Goal: Task Accomplishment & Management: Manage account settings

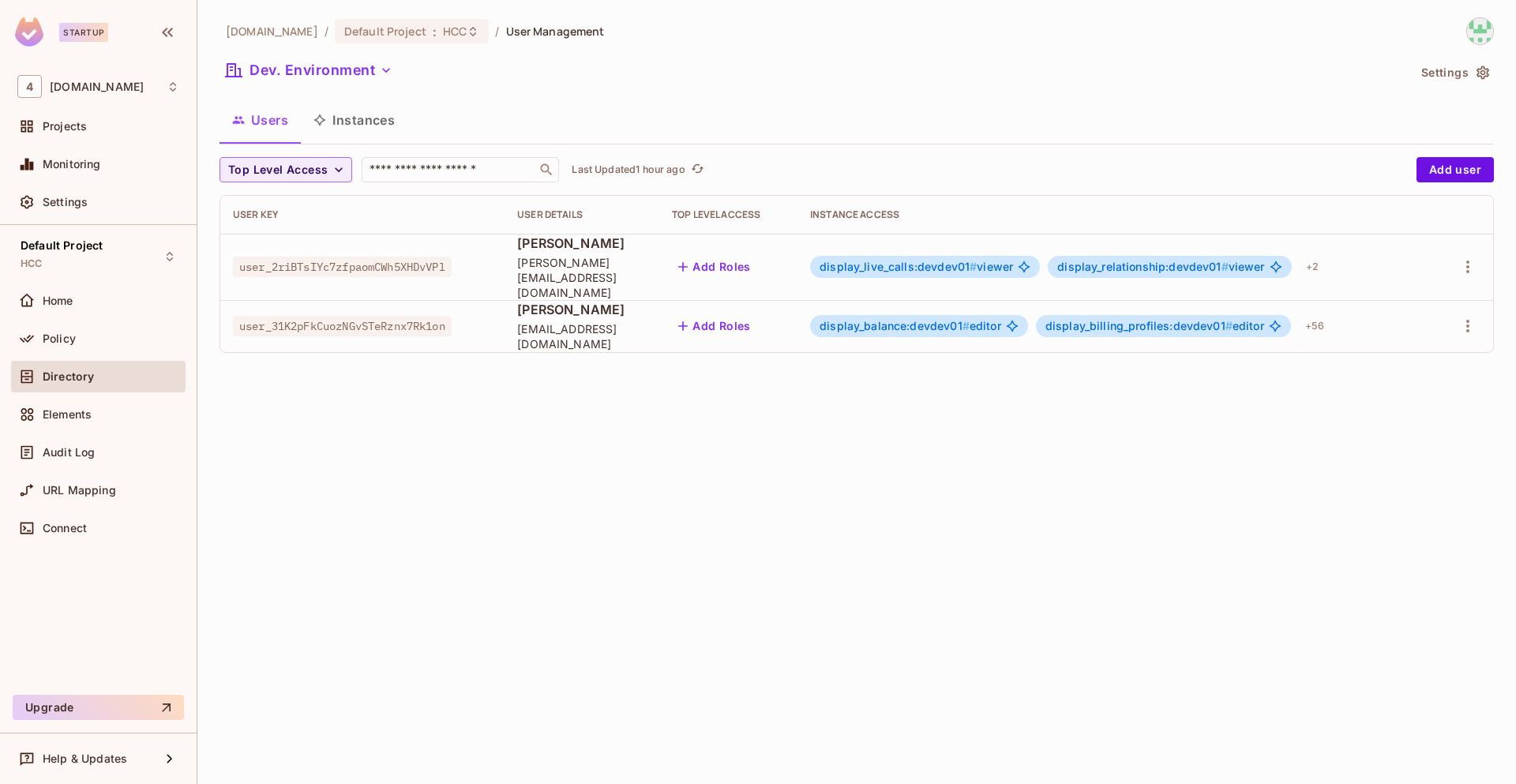
click at [396, 257] on span "user_2riBTsIYc7zfpaomCWh5XHDvVPl" at bounding box center [342, 267] width 218 height 20
click at [405, 315] on span "user_31K2pFkCuozNGvSTeRznx7Rk1on" at bounding box center [342, 326] width 218 height 20
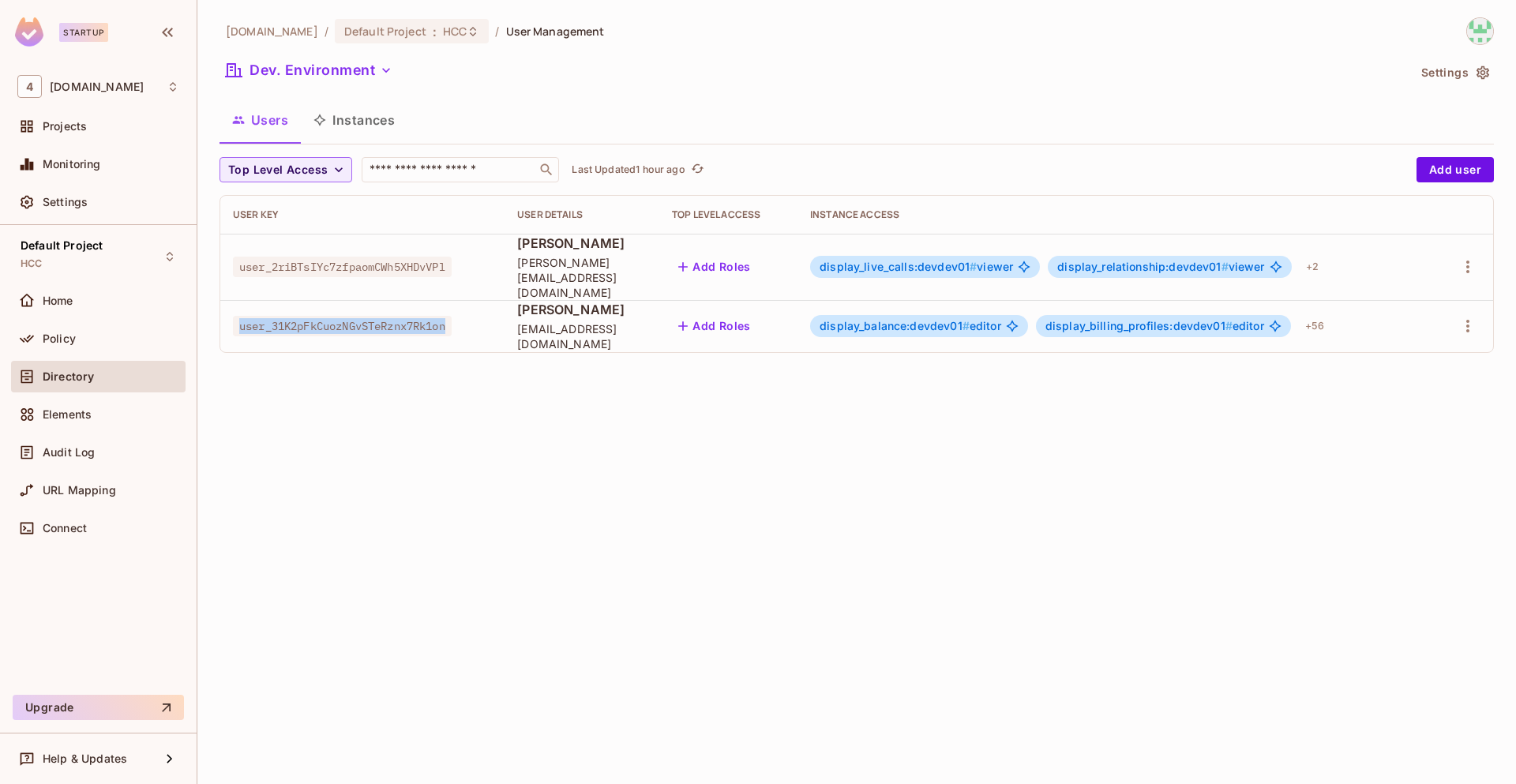
click at [405, 315] on span "user_31K2pFkCuozNGvSTeRznx7Rk1on" at bounding box center [342, 326] width 218 height 20
click at [725, 428] on div "[DOMAIN_NAME] / Default Project : HCC / User Management Dev. Environment Settin…" at bounding box center [856, 392] width 1318 height 784
click at [161, 252] on div "Default Project HCC" at bounding box center [98, 256] width 174 height 43
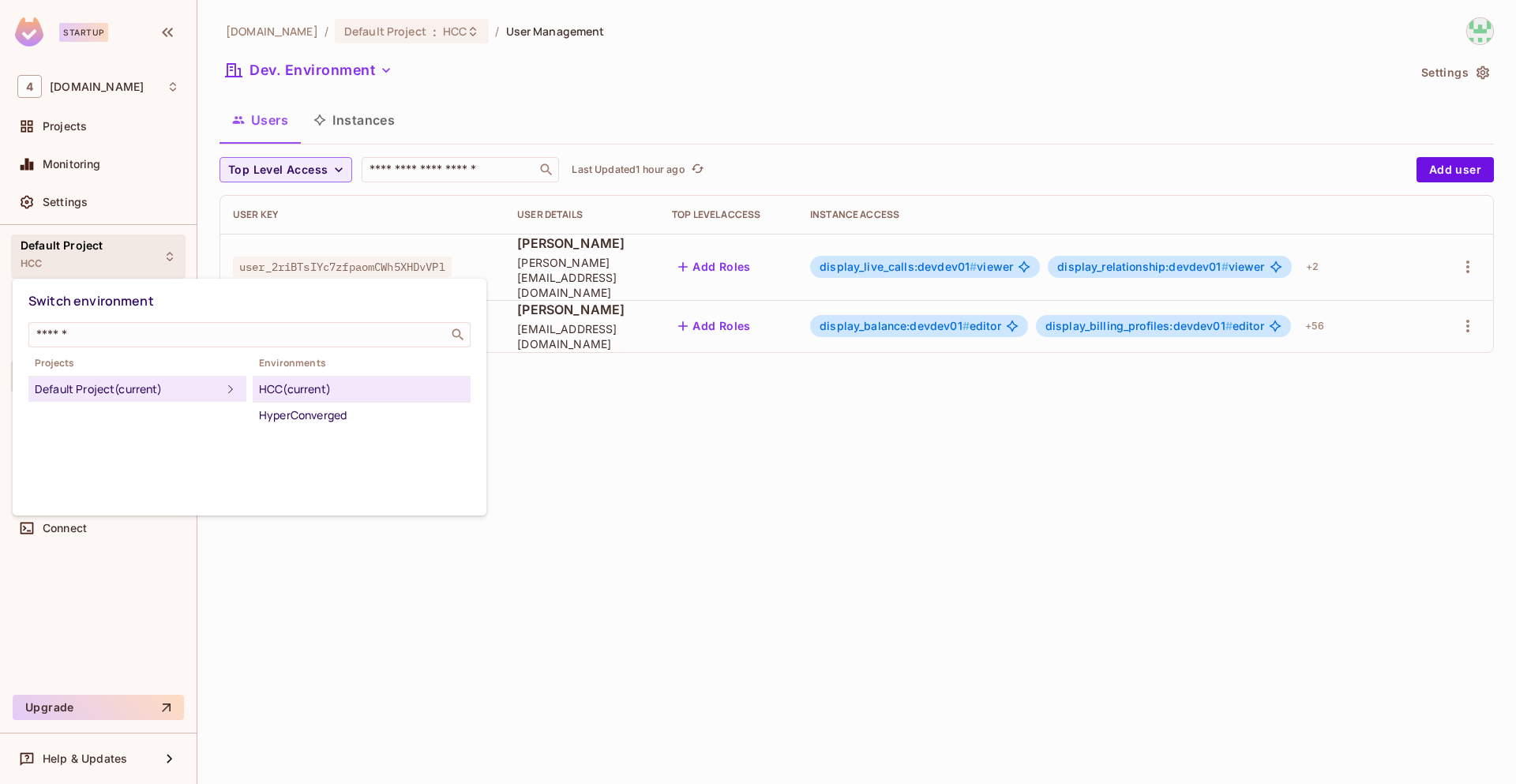
click at [460, 575] on div at bounding box center [758, 392] width 1516 height 784
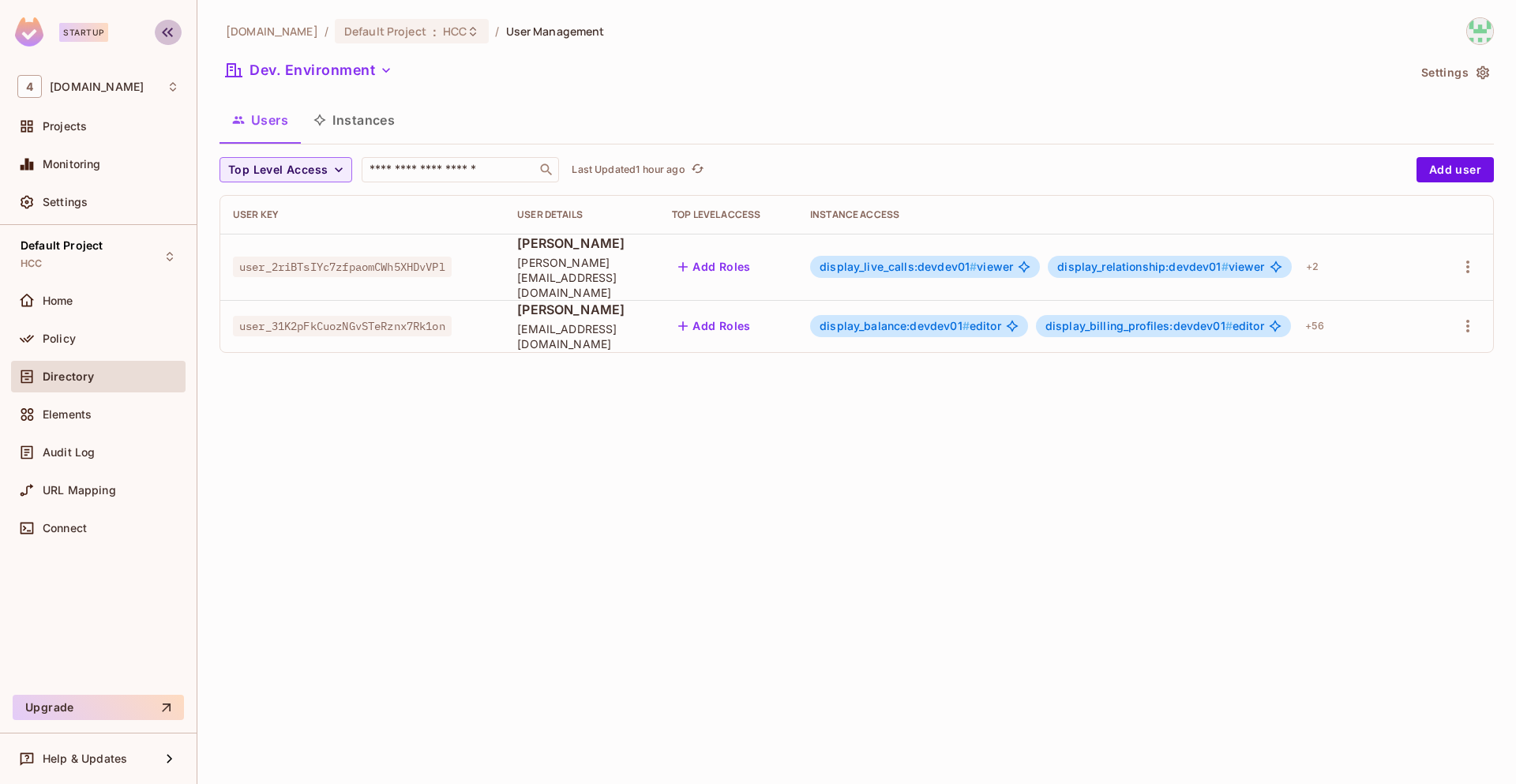
click at [167, 23] on icon "button" at bounding box center [167, 32] width 19 height 19
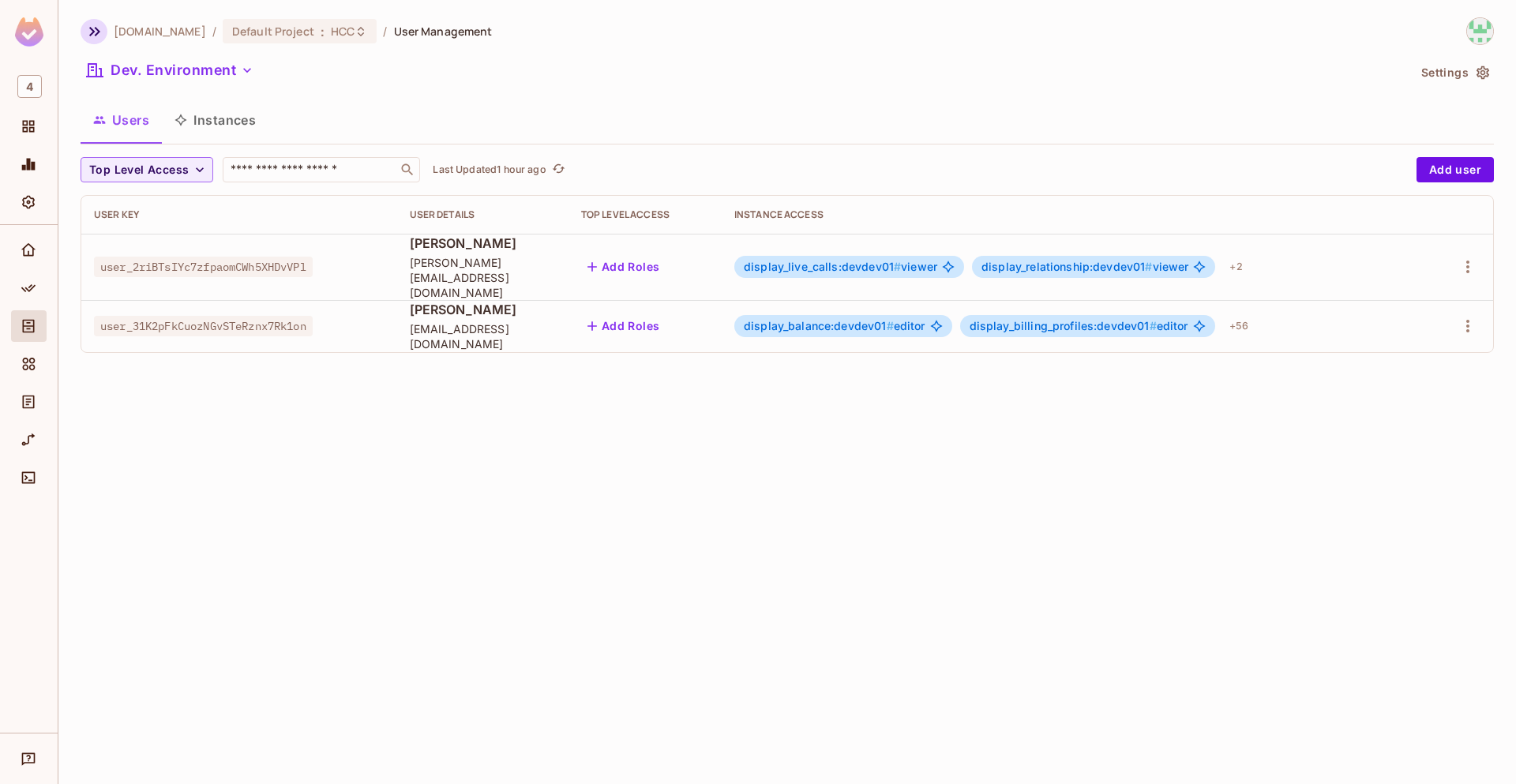
click at [93, 28] on icon "button" at bounding box center [94, 31] width 19 height 19
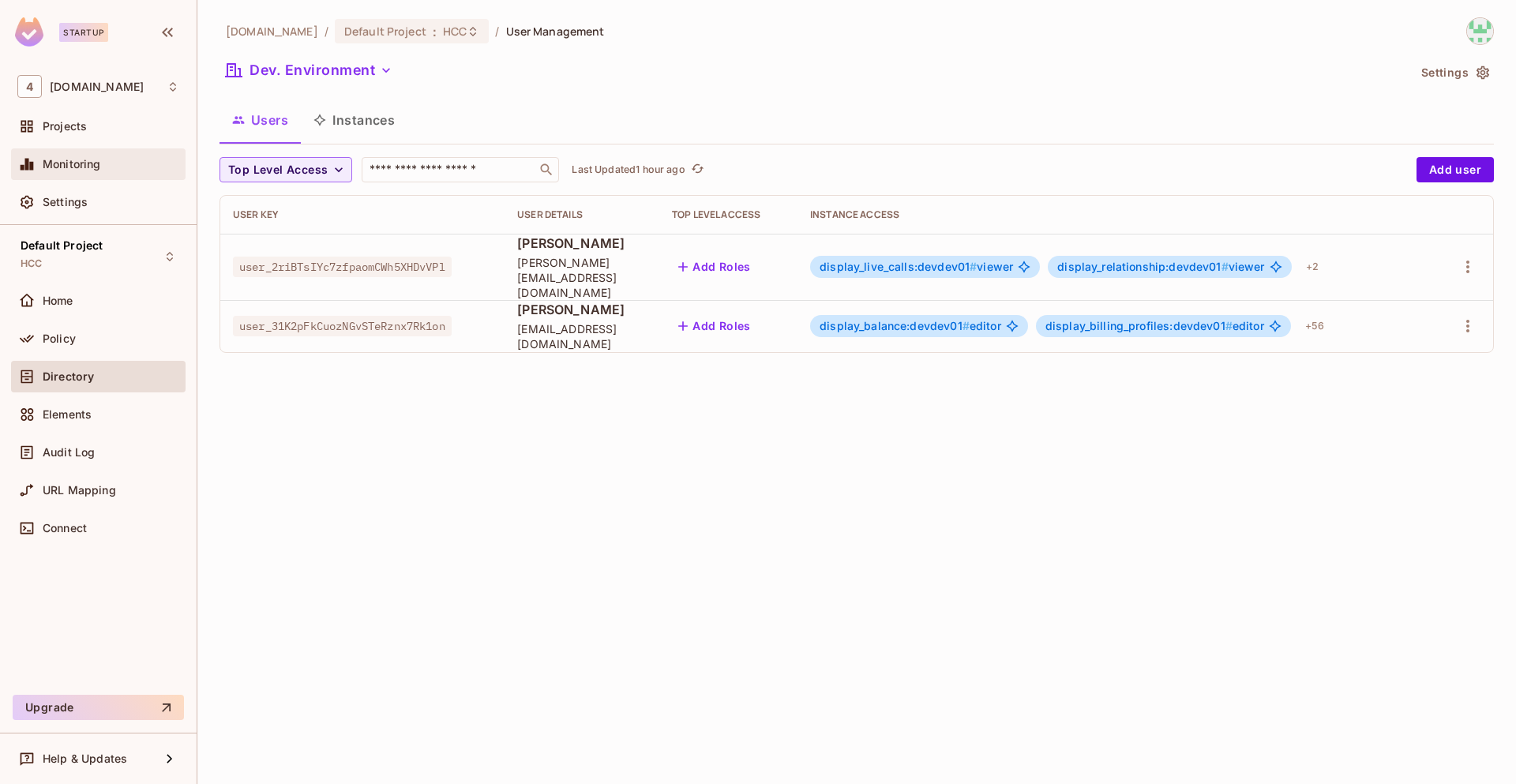
click at [88, 171] on div "Monitoring" at bounding box center [98, 164] width 161 height 19
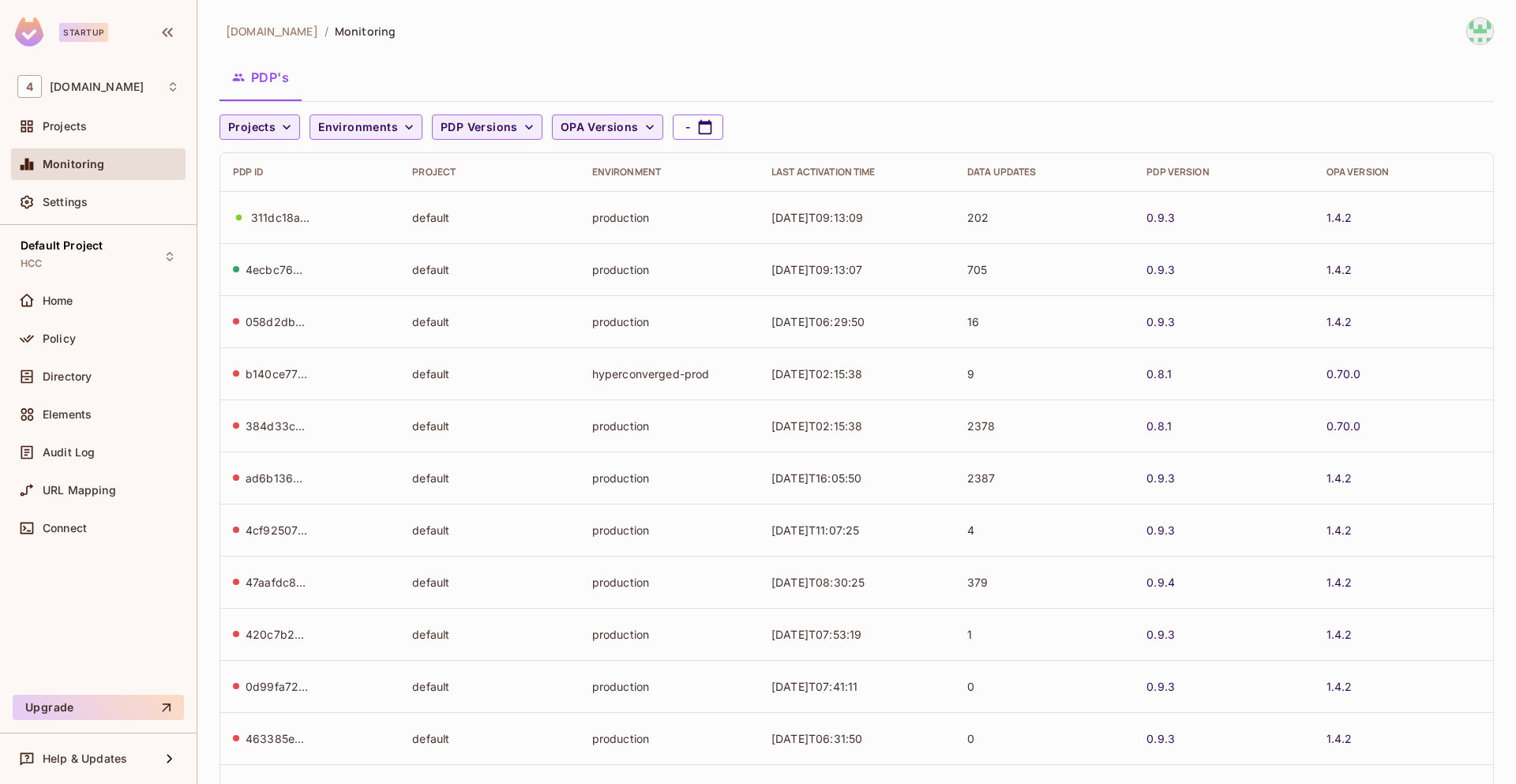
click at [288, 215] on div "311dc18a-86a6-4209-af41-240eaf0fb63c" at bounding box center [282, 217] width 63 height 15
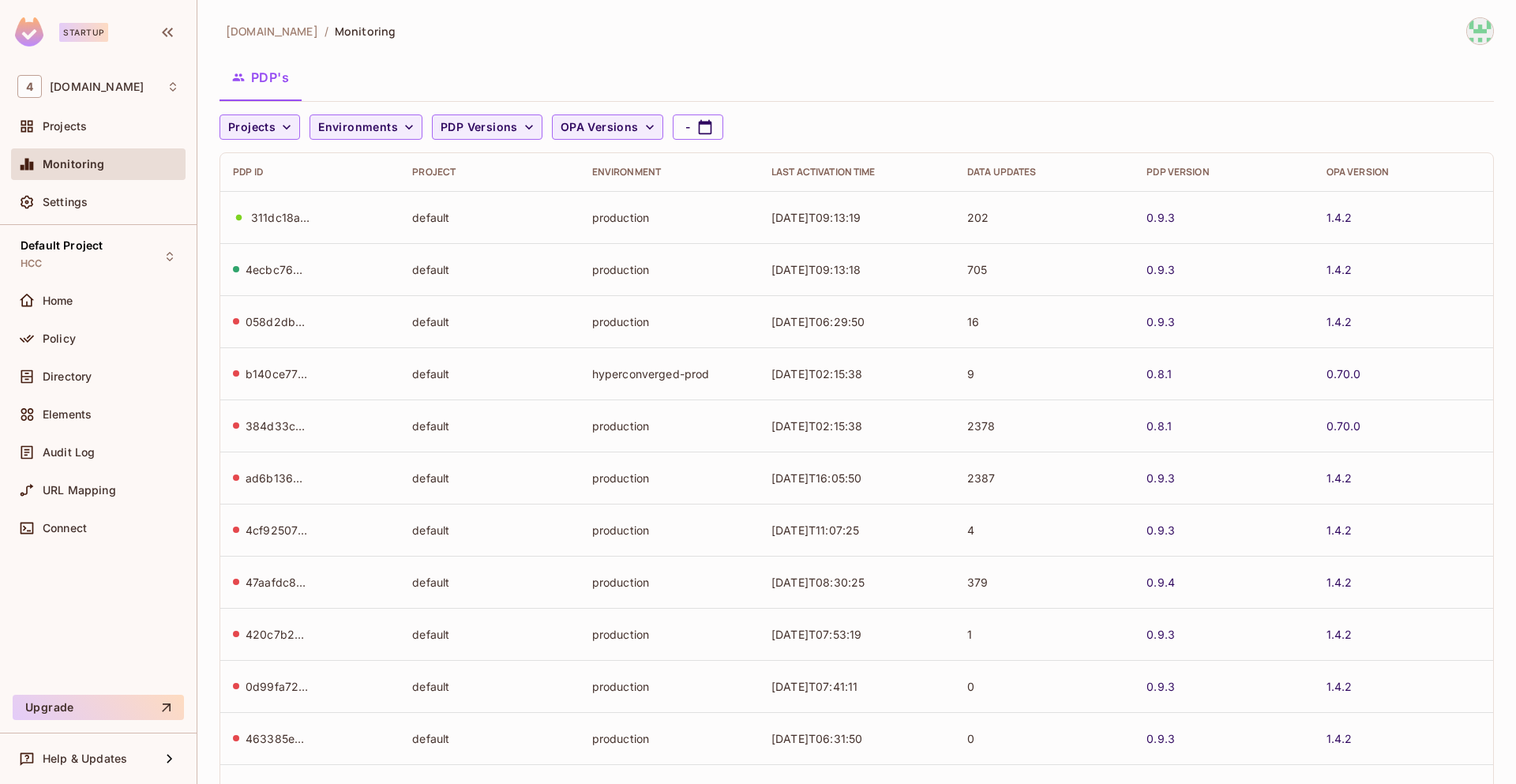
click at [1441, 218] on div "1.4.2" at bounding box center [1403, 217] width 154 height 15
click at [388, 127] on span "Environments" at bounding box center [358, 127] width 80 height 20
click at [271, 128] on div at bounding box center [758, 392] width 1516 height 784
click at [271, 128] on span "Projects" at bounding box center [252, 127] width 48 height 20
click at [274, 167] on span "Default Project" at bounding box center [271, 163] width 78 height 15
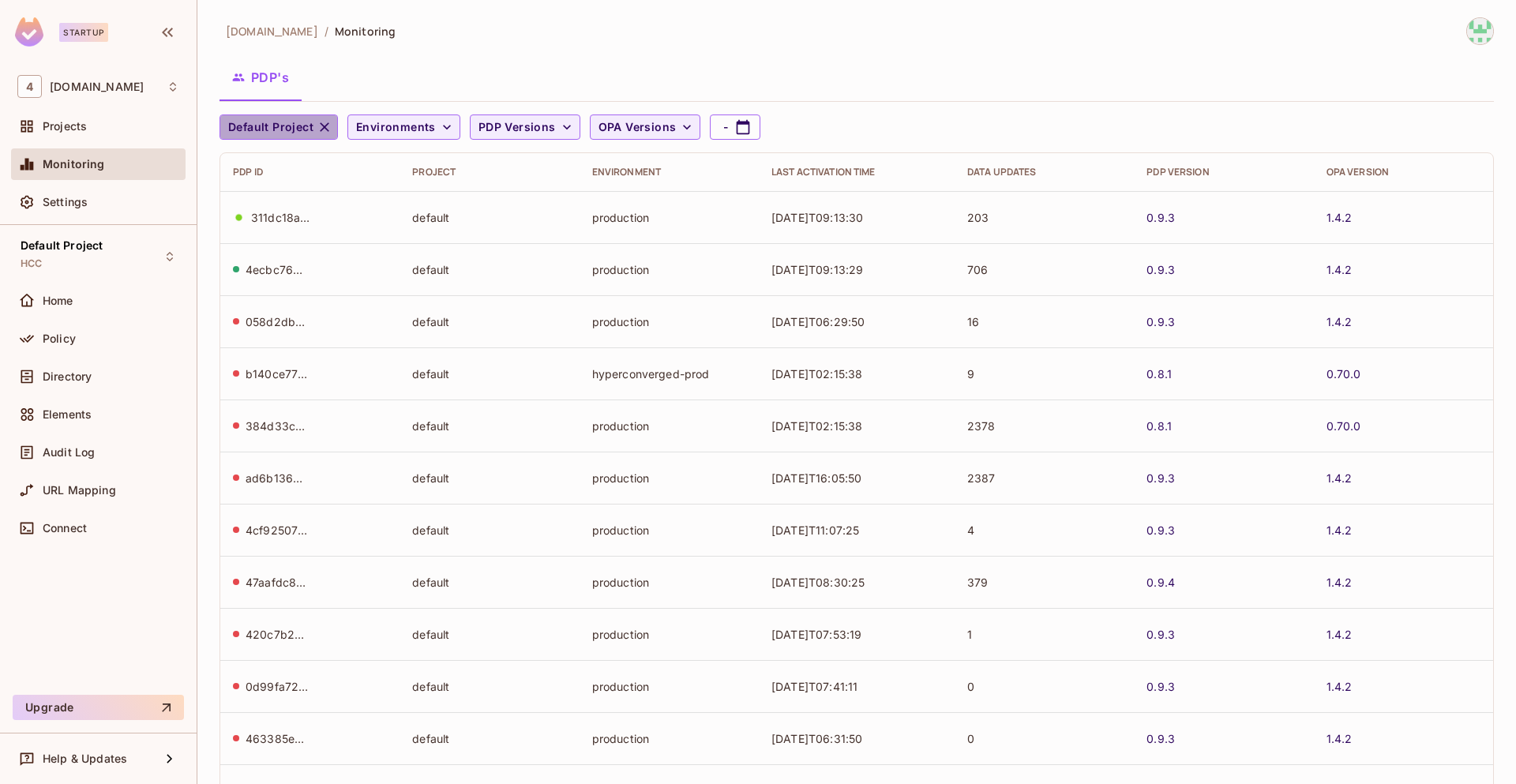
click at [326, 127] on icon "button" at bounding box center [324, 127] width 16 height 16
drag, startPoint x: 400, startPoint y: 138, endPoint x: 317, endPoint y: 158, distance: 85.4
click at [317, 158] on div "Projects Environments PDP Versions OPA Versions - PDP ID Project Environment La…" at bounding box center [856, 491] width 1274 height 755
click at [107, 129] on div "Projects" at bounding box center [110, 127] width 137 height 13
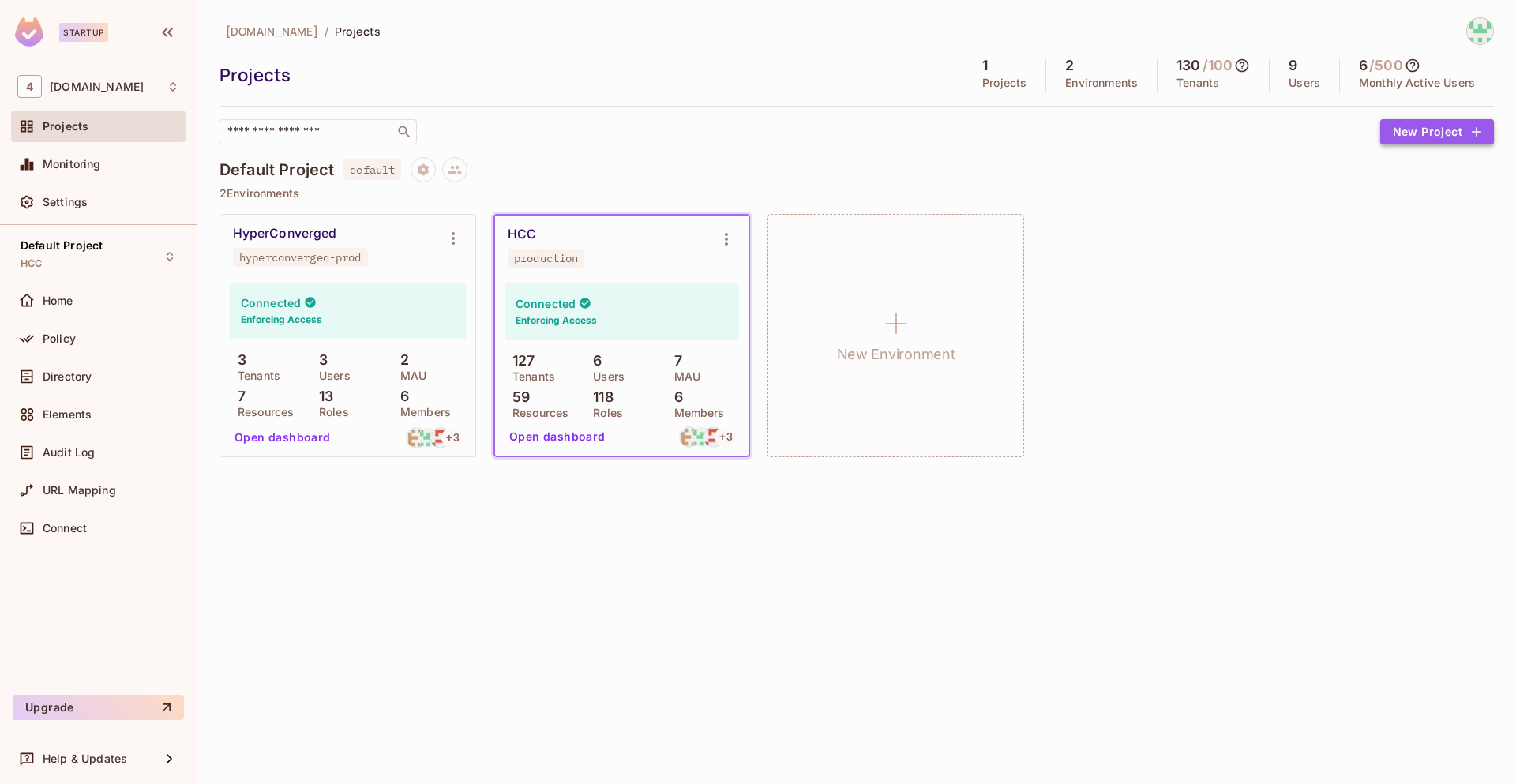
click at [1421, 138] on button "New Project" at bounding box center [1437, 132] width 114 height 26
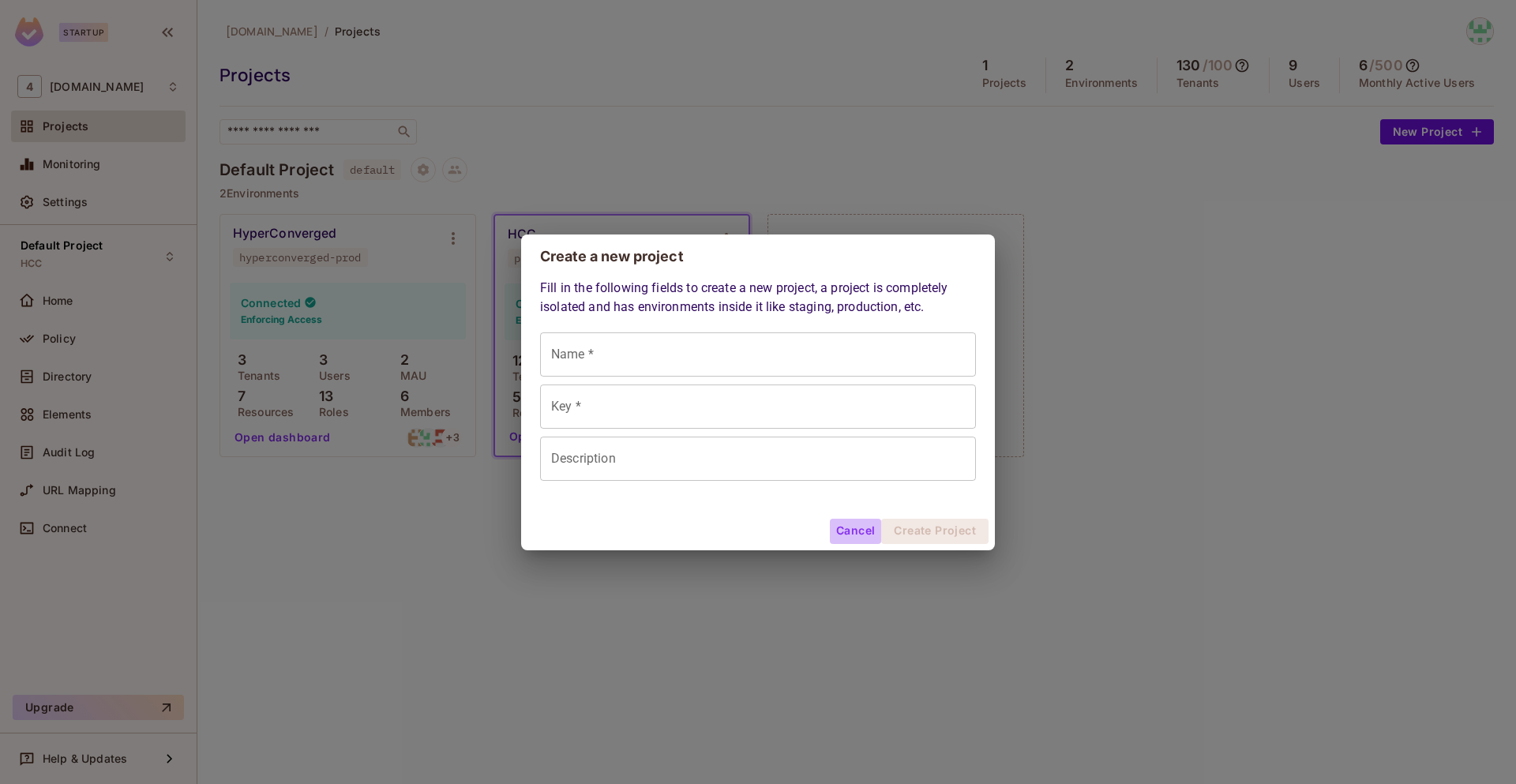
click at [849, 526] on button "Cancel" at bounding box center [856, 531] width 51 height 26
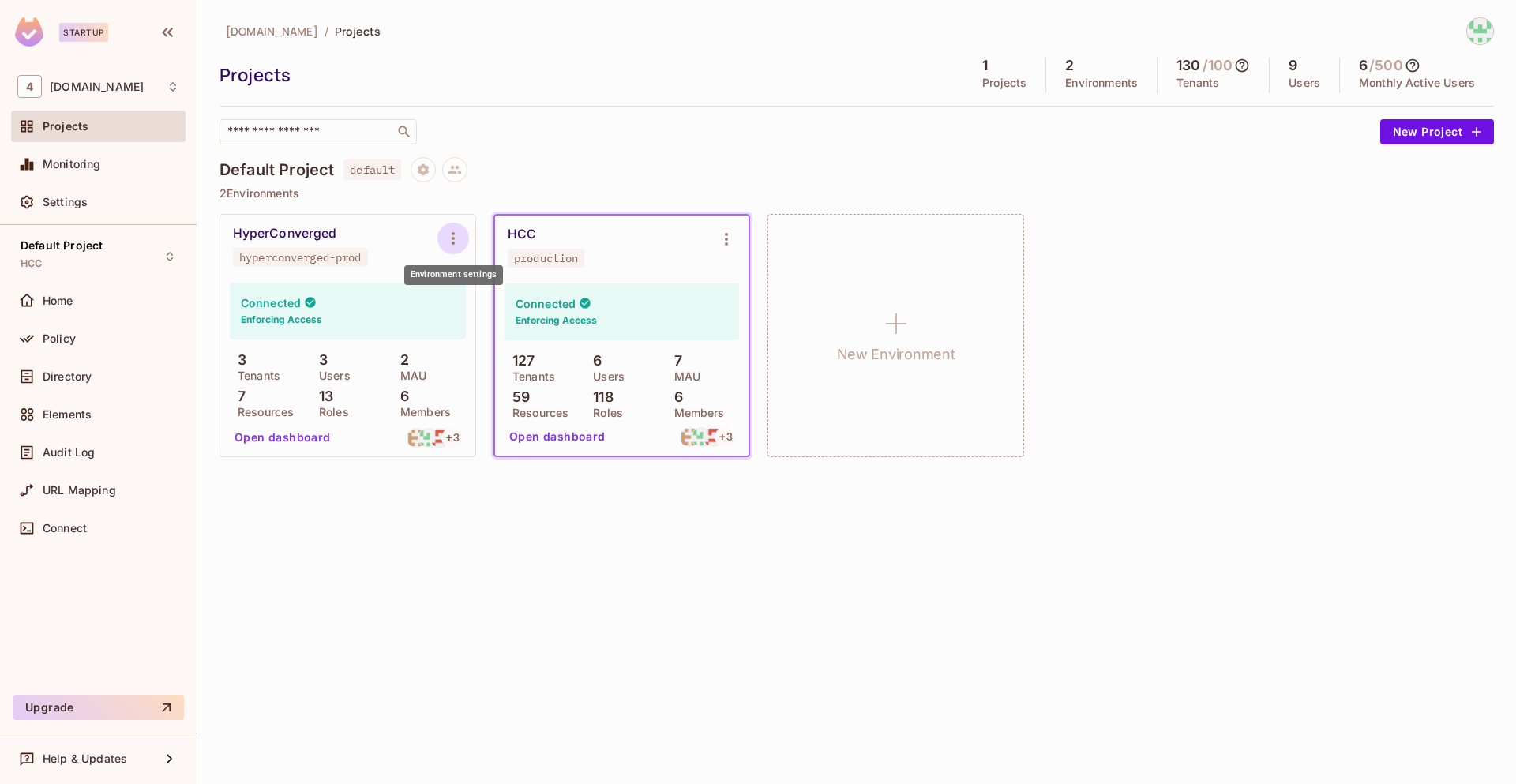
click at [452, 233] on icon "Environment settings" at bounding box center [452, 238] width 3 height 13
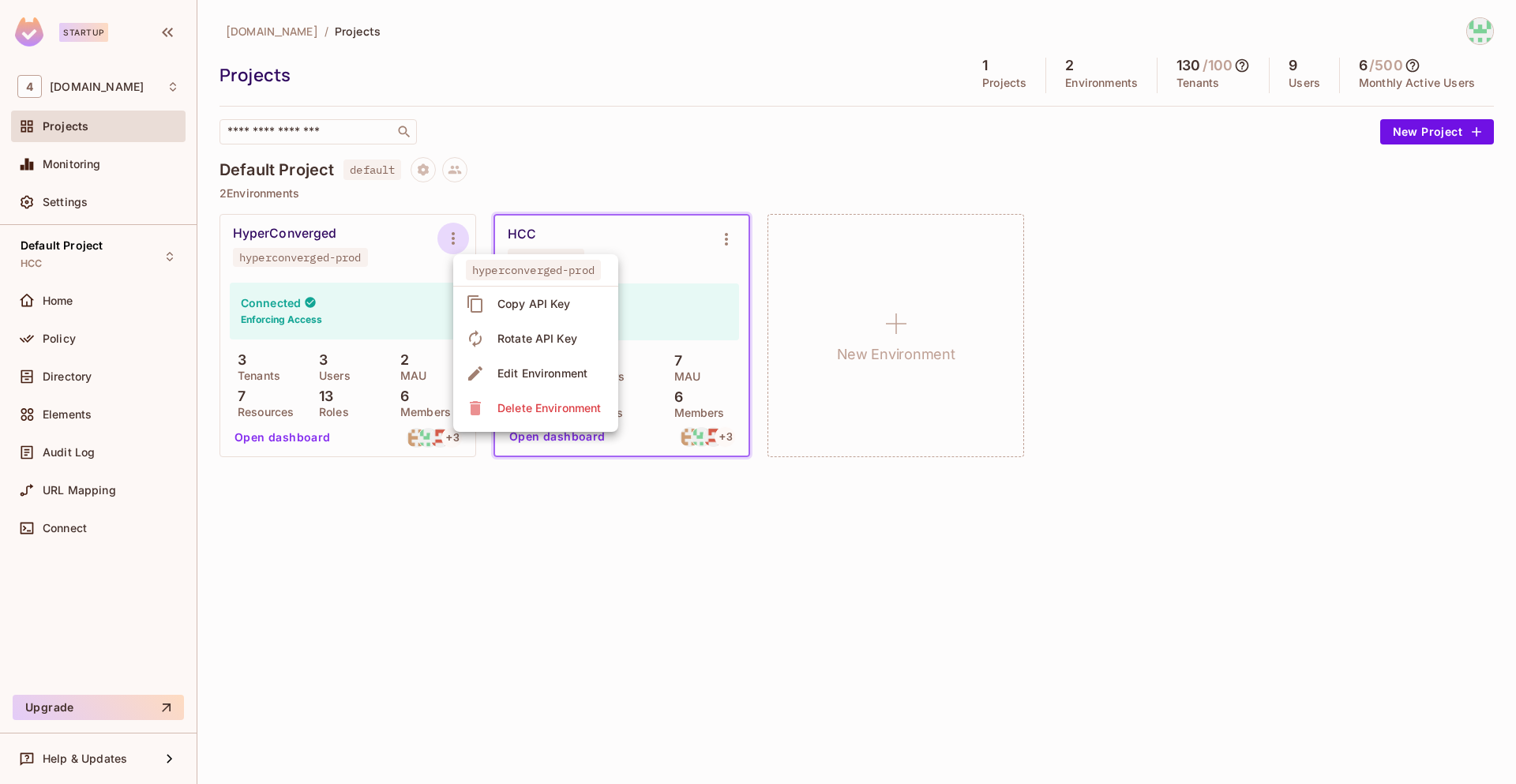
click at [597, 163] on div at bounding box center [758, 392] width 1516 height 784
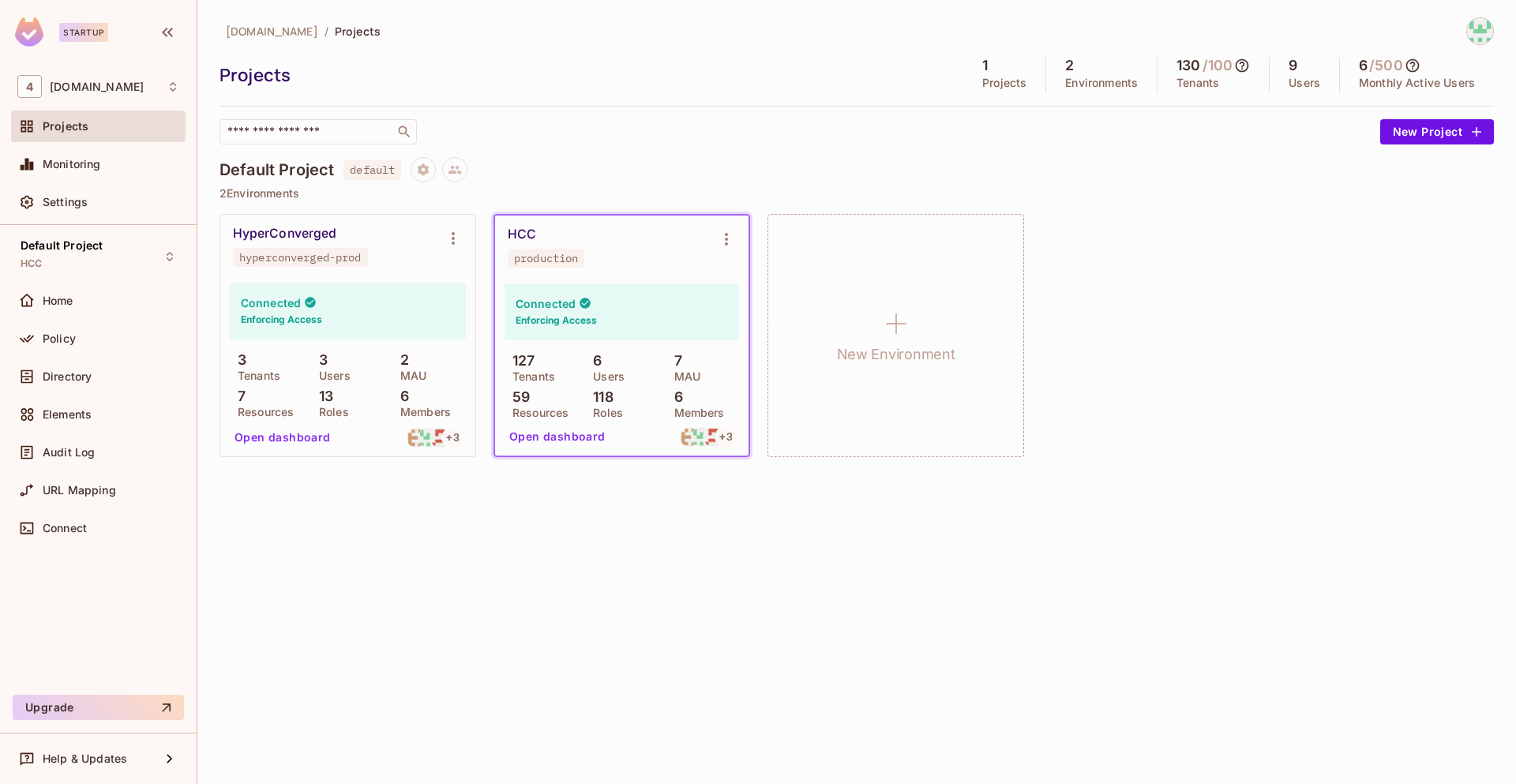
click at [1179, 72] on h5 "130" at bounding box center [1188, 65] width 24 height 16
click at [1210, 187] on p "2 Environments" at bounding box center [856, 193] width 1274 height 13
click at [133, 169] on div "Monitoring" at bounding box center [110, 164] width 137 height 13
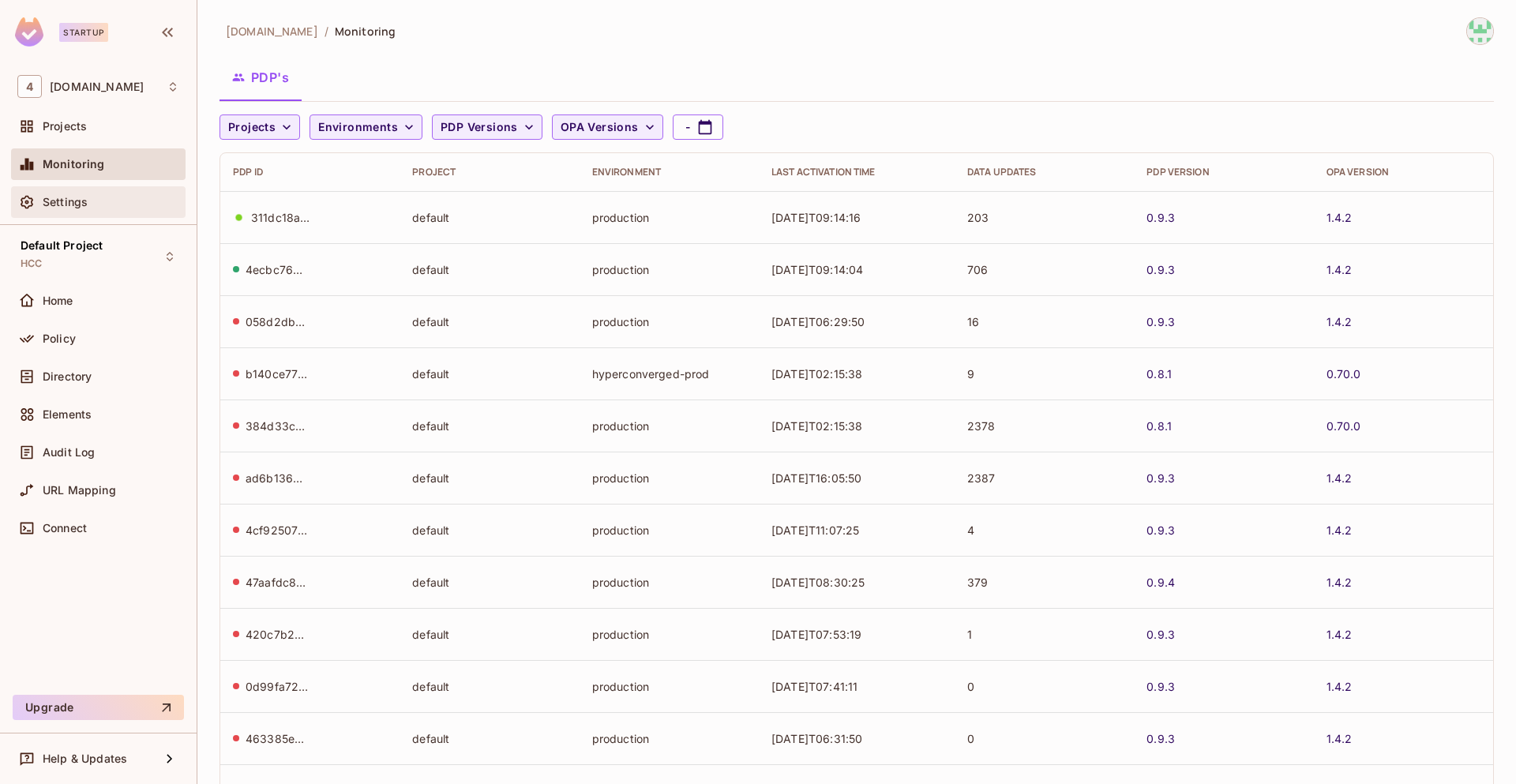
click at [125, 204] on div "Settings" at bounding box center [110, 202] width 137 height 13
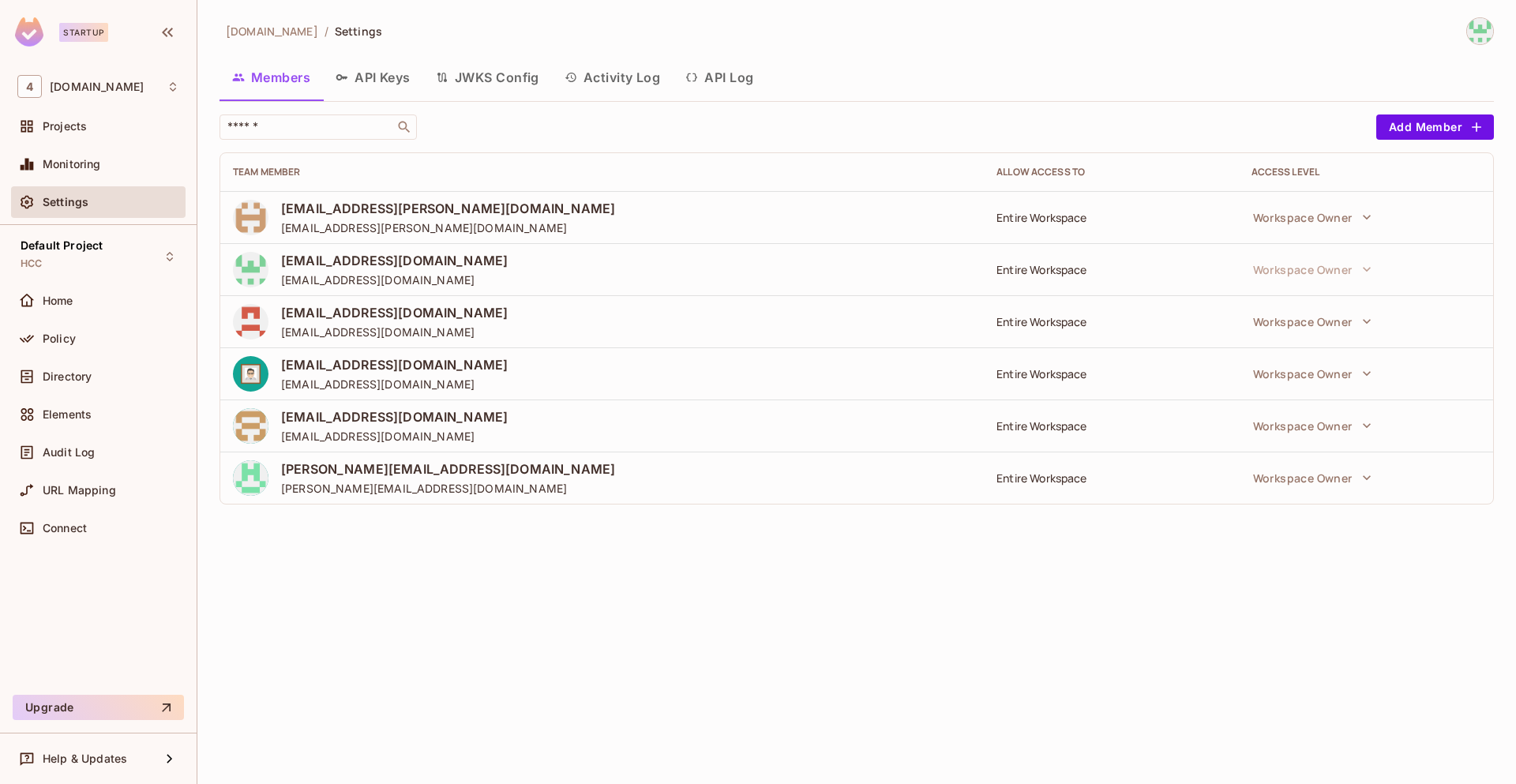
click at [372, 73] on button "API Keys" at bounding box center [372, 77] width 100 height 39
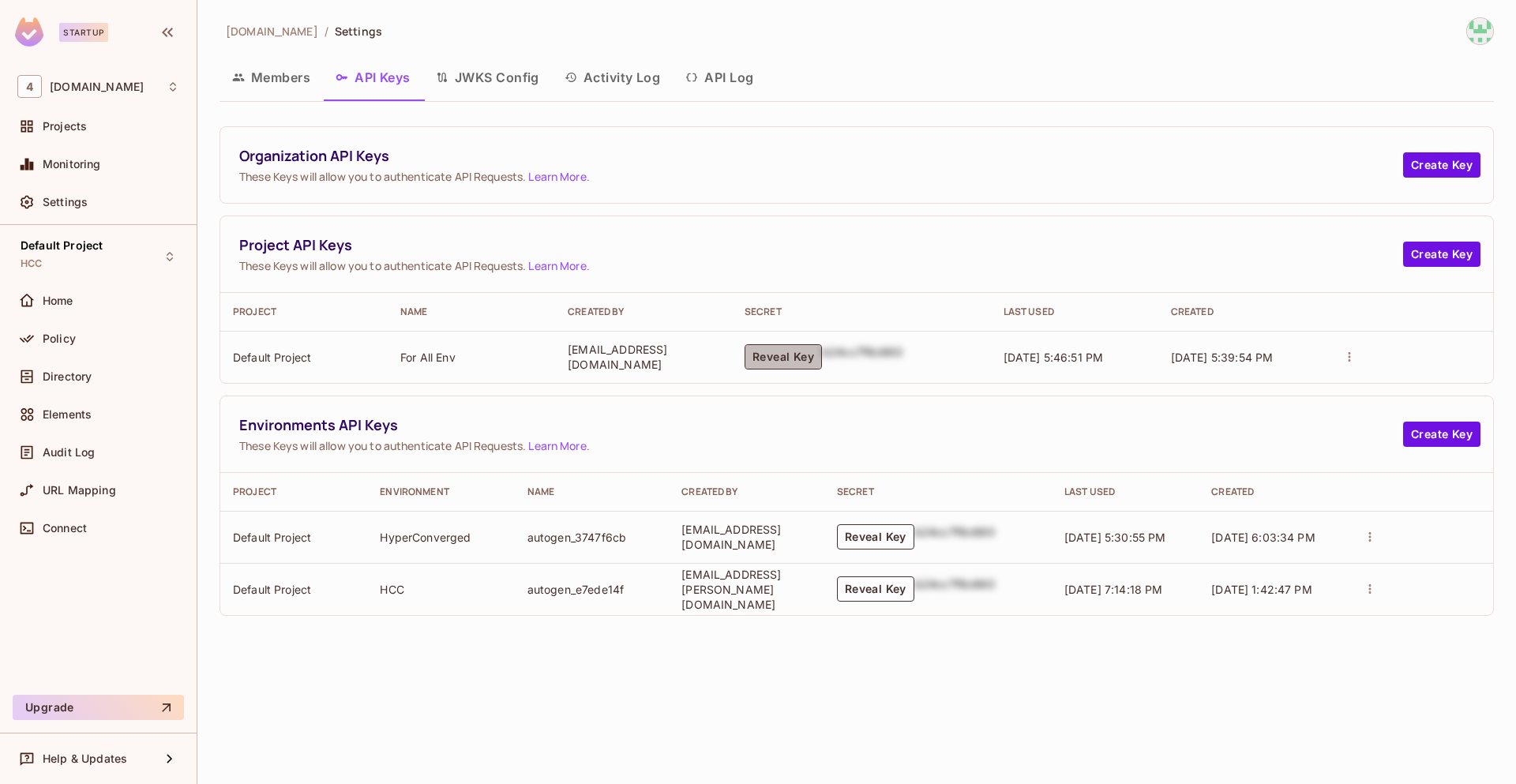
click at [790, 354] on button "Reveal Key" at bounding box center [783, 357] width 77 height 26
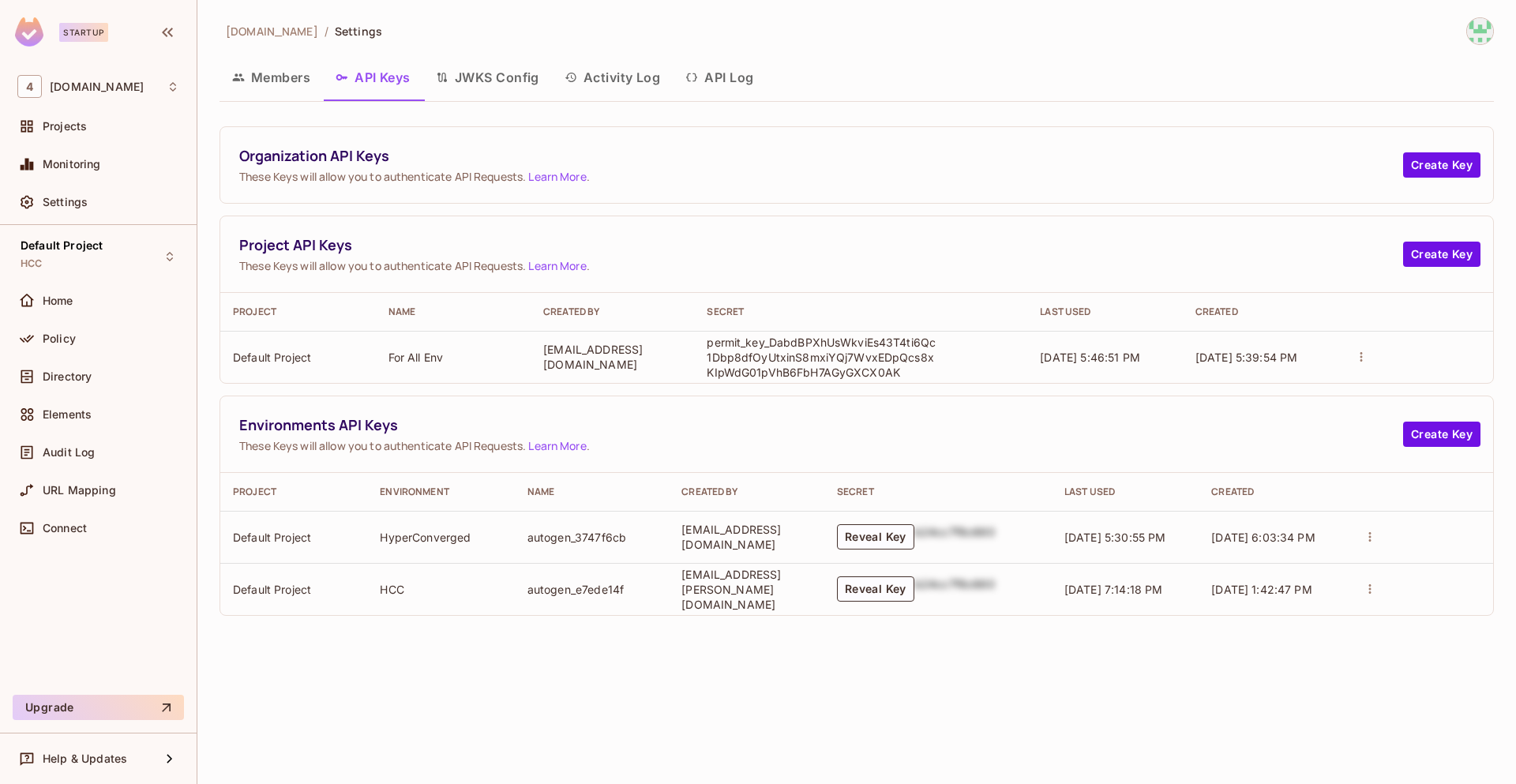
click at [858, 235] on span "Project API Keys" at bounding box center [821, 245] width 1164 height 20
click at [483, 84] on button "JWKS Config" at bounding box center [487, 77] width 128 height 39
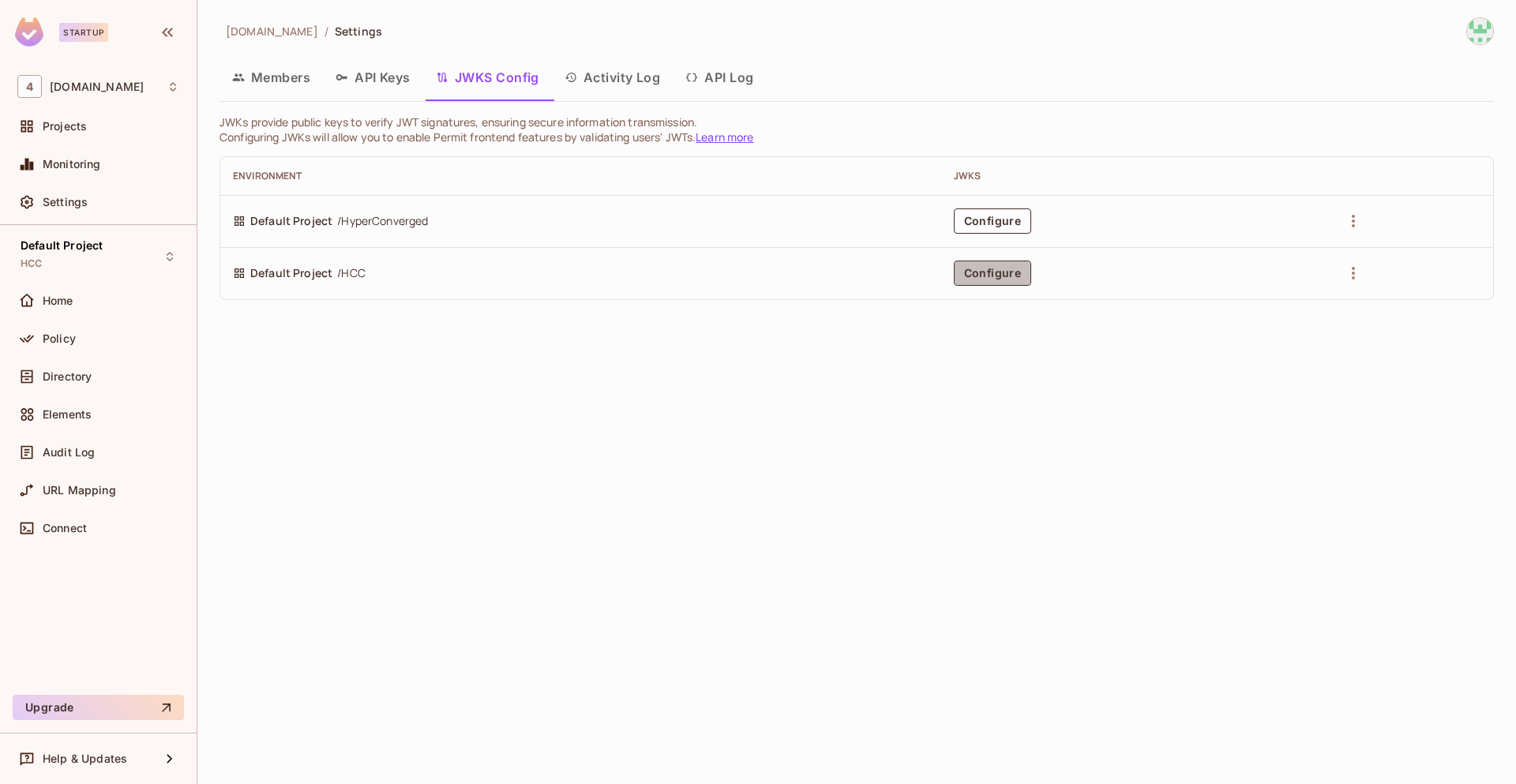
click at [964, 277] on button "Configure" at bounding box center [992, 273] width 77 height 26
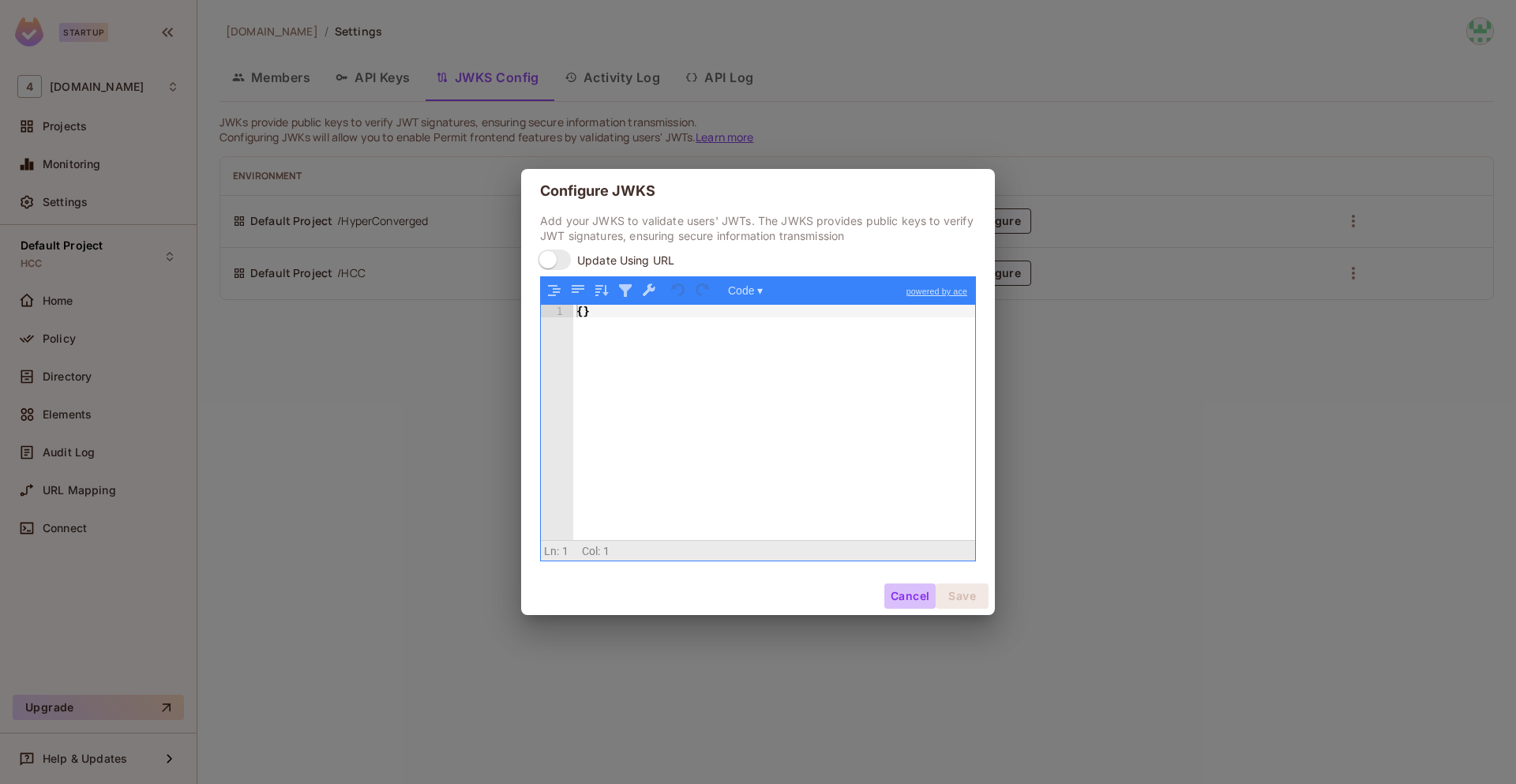
click at [904, 602] on button "Cancel" at bounding box center [910, 596] width 51 height 26
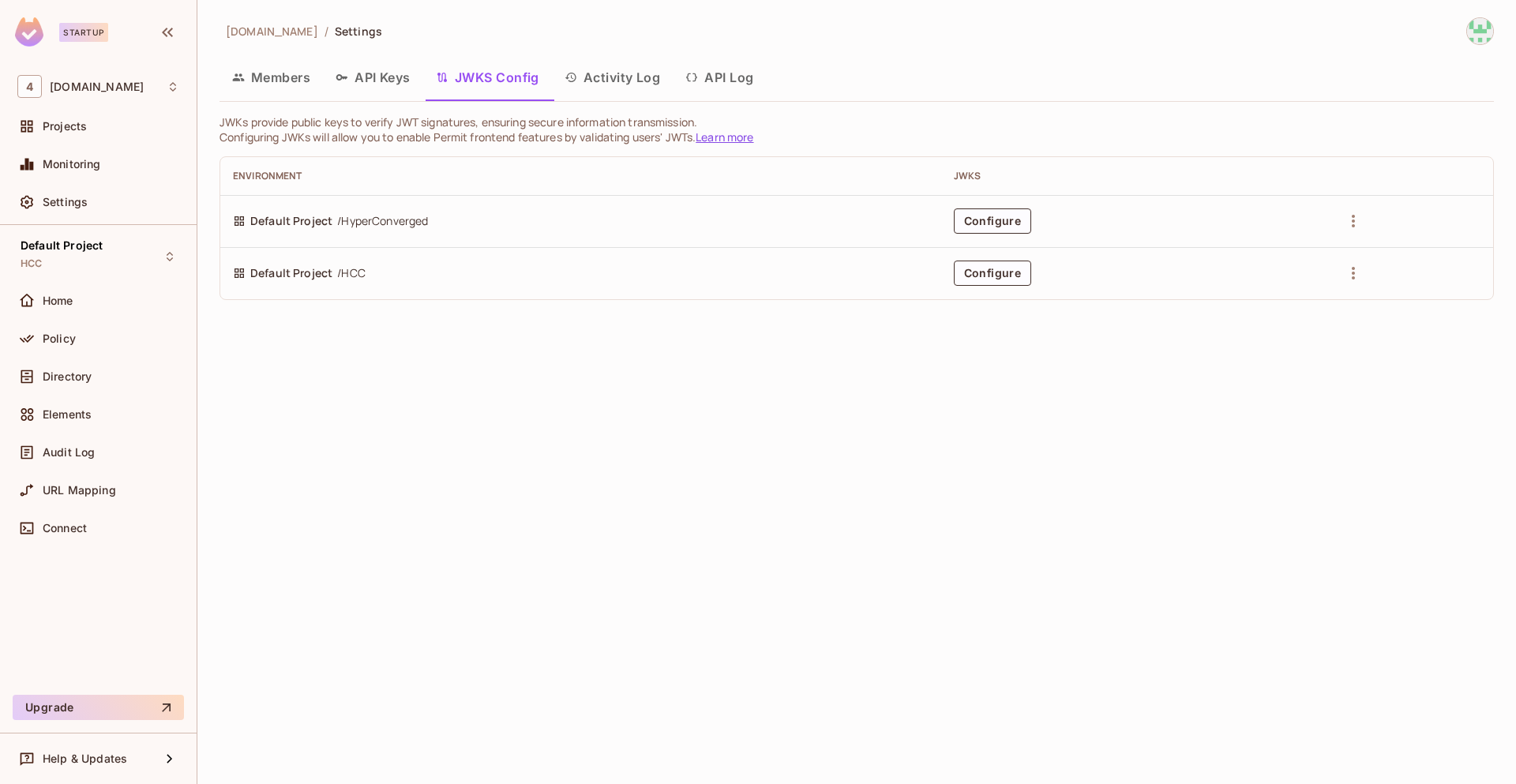
drag, startPoint x: 904, startPoint y: 602, endPoint x: 819, endPoint y: 297, distance: 316.6
click at [819, 297] on div "[DOMAIN_NAME] / Settings Members API Keys JWKS Config Activity Log API Log JWKs…" at bounding box center [856, 392] width 1318 height 784
click at [629, 80] on button "Activity Log" at bounding box center [613, 77] width 122 height 39
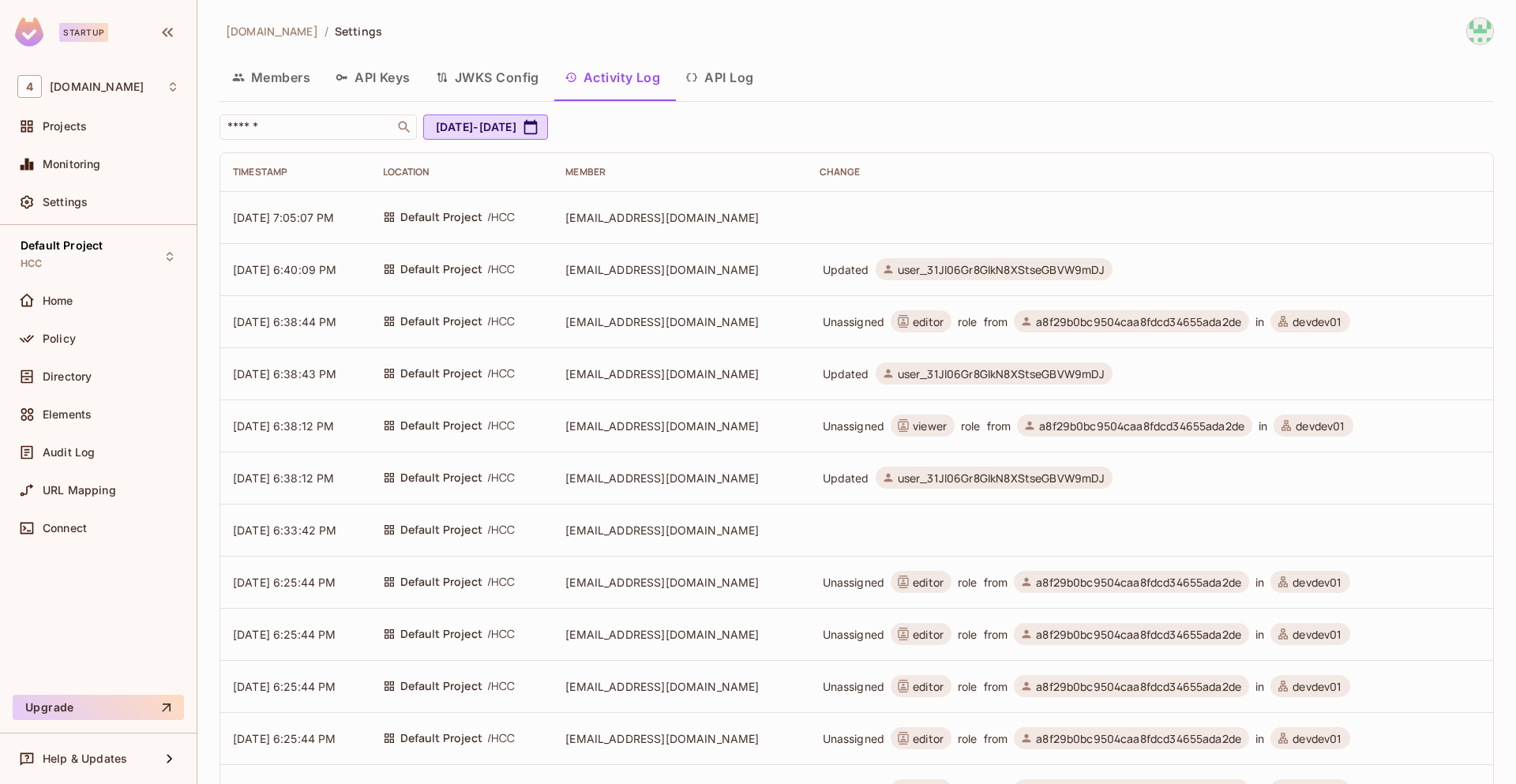
click at [913, 323] on span "editor" at bounding box center [928, 322] width 31 height 15
click at [918, 341] on td "Unassigned editor role from a8f29b0bc9504caa8fdcd34655ada2de in devdev01" at bounding box center [1150, 321] width 686 height 52
click at [736, 83] on button "API Log" at bounding box center [719, 77] width 94 height 39
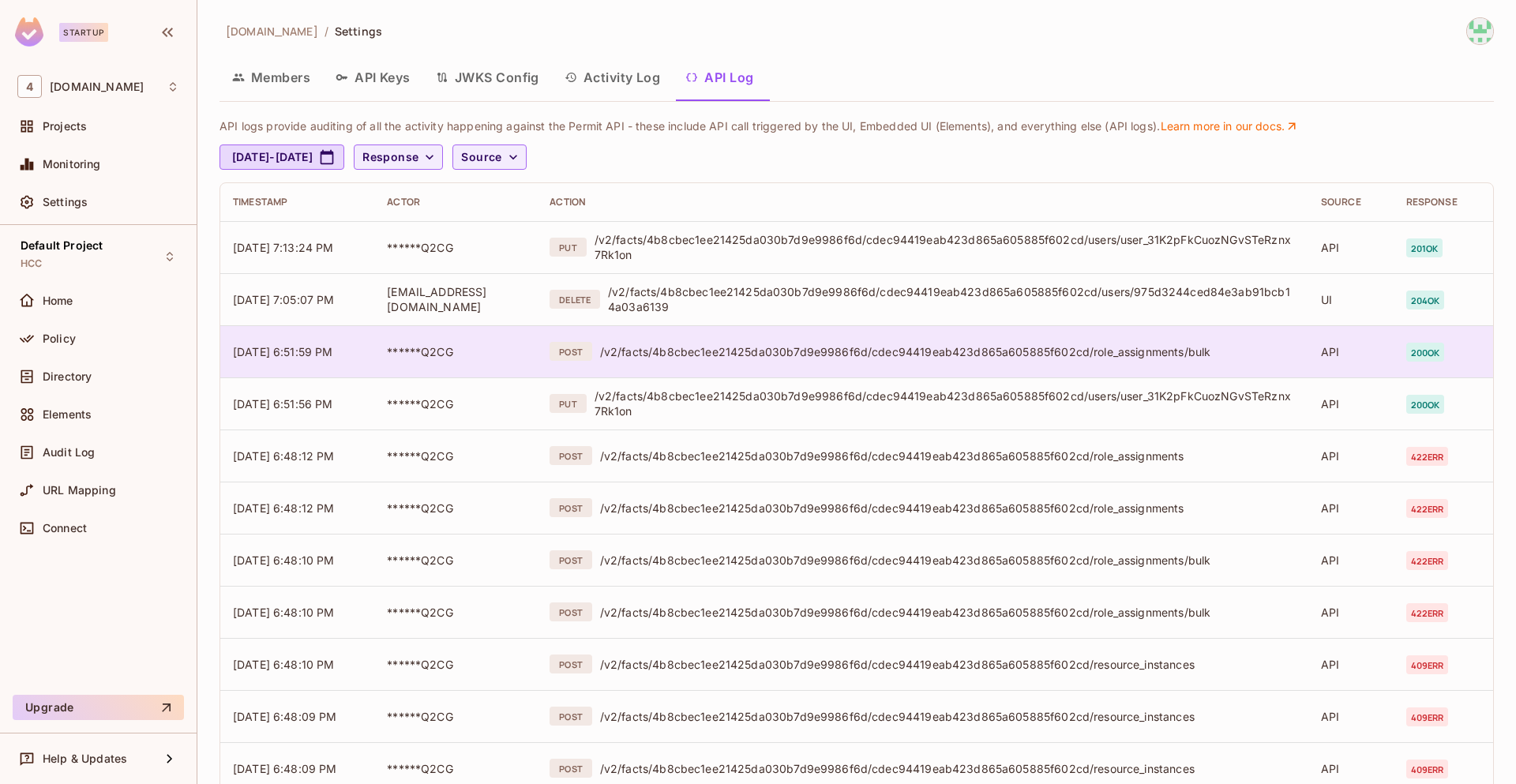
click at [426, 348] on span "******Q2CG" at bounding box center [420, 351] width 66 height 14
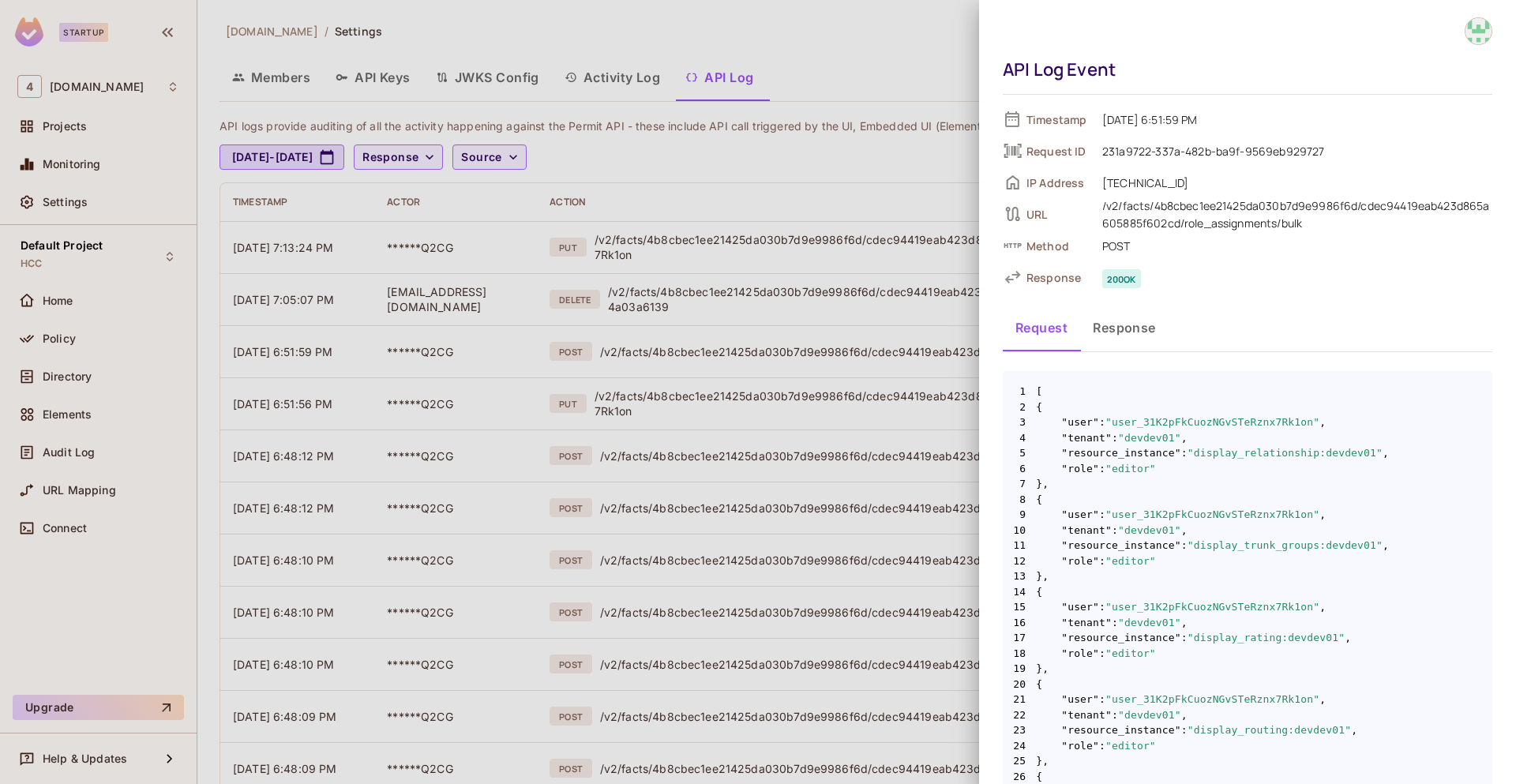
click at [853, 30] on div at bounding box center [758, 392] width 1516 height 784
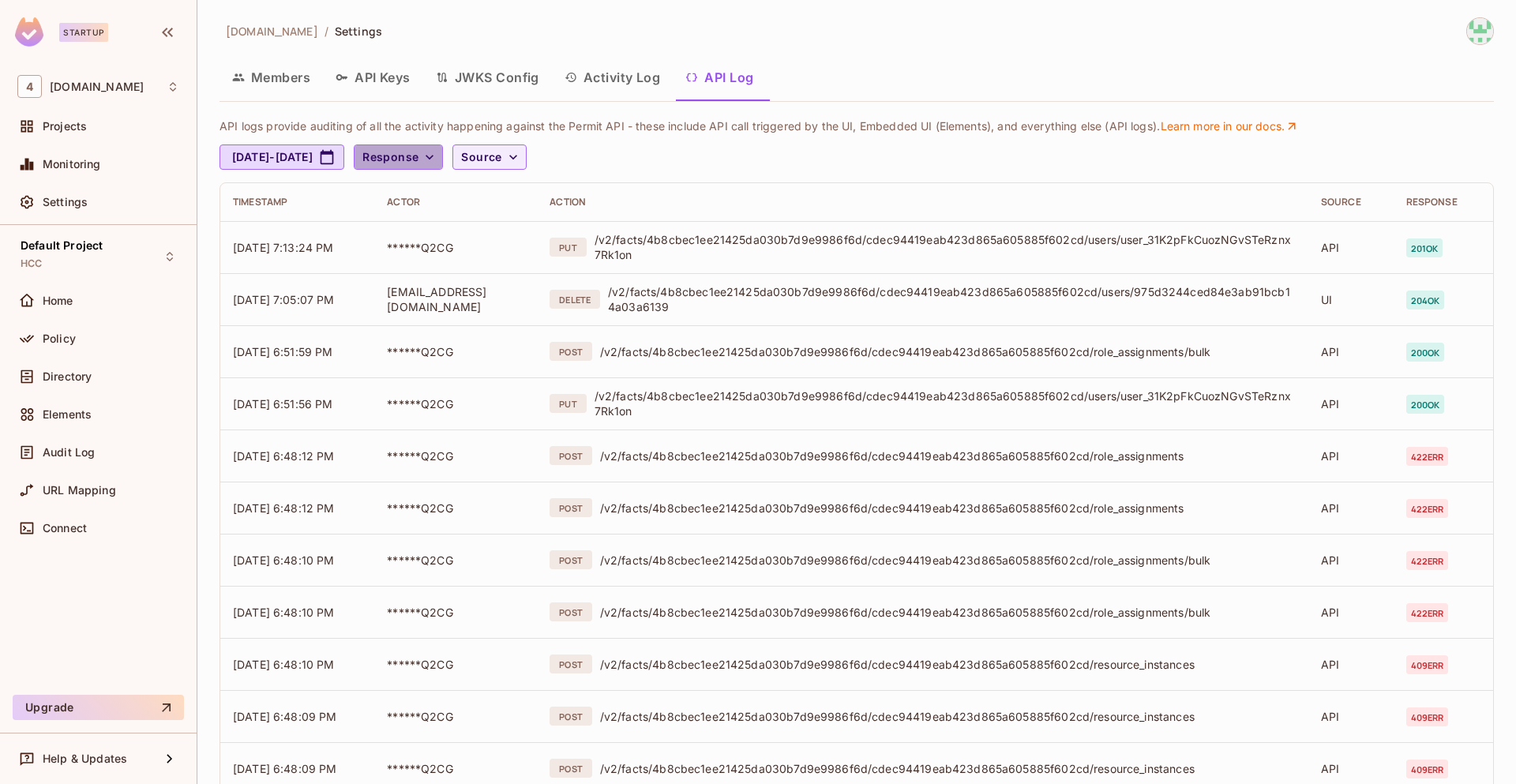
click at [437, 160] on icon "button" at bounding box center [429, 157] width 16 height 16
click at [711, 157] on div at bounding box center [758, 392] width 1516 height 784
click at [521, 155] on icon "button" at bounding box center [513, 157] width 16 height 16
click at [562, 221] on span "UI logs" at bounding box center [569, 226] width 67 height 15
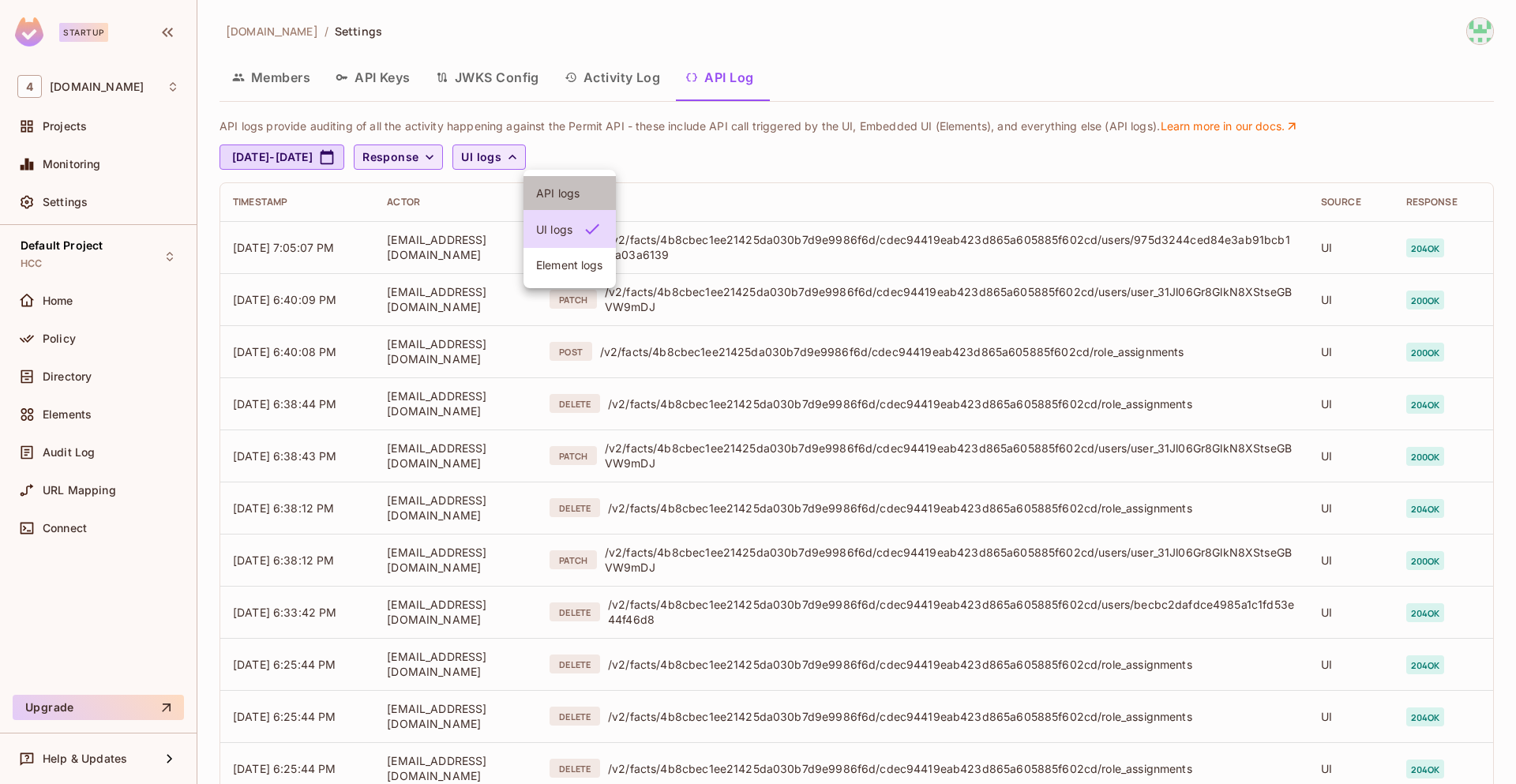
click at [571, 190] on span "API logs" at bounding box center [569, 193] width 67 height 15
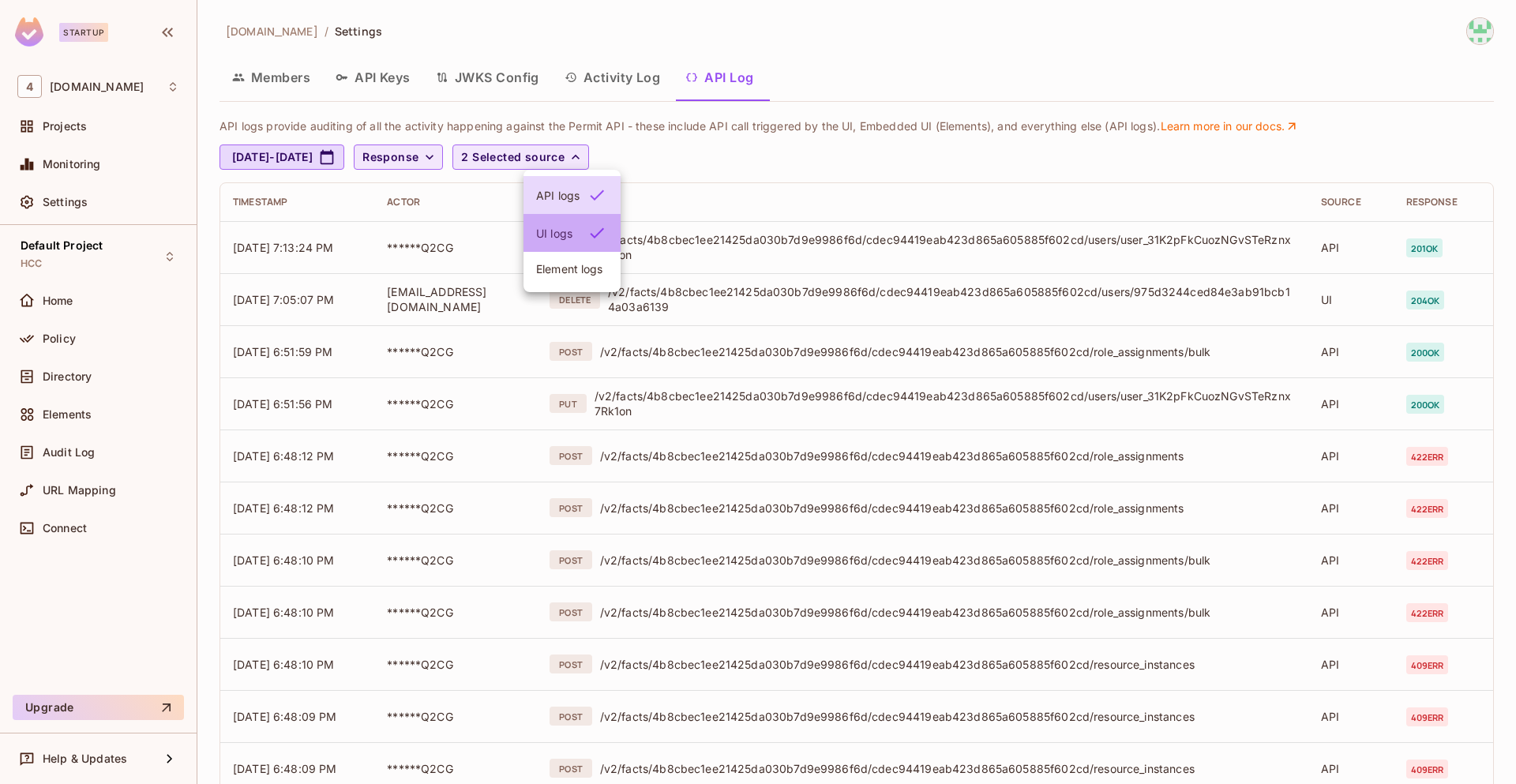
click at [573, 226] on span "UI logs" at bounding box center [557, 233] width 43 height 15
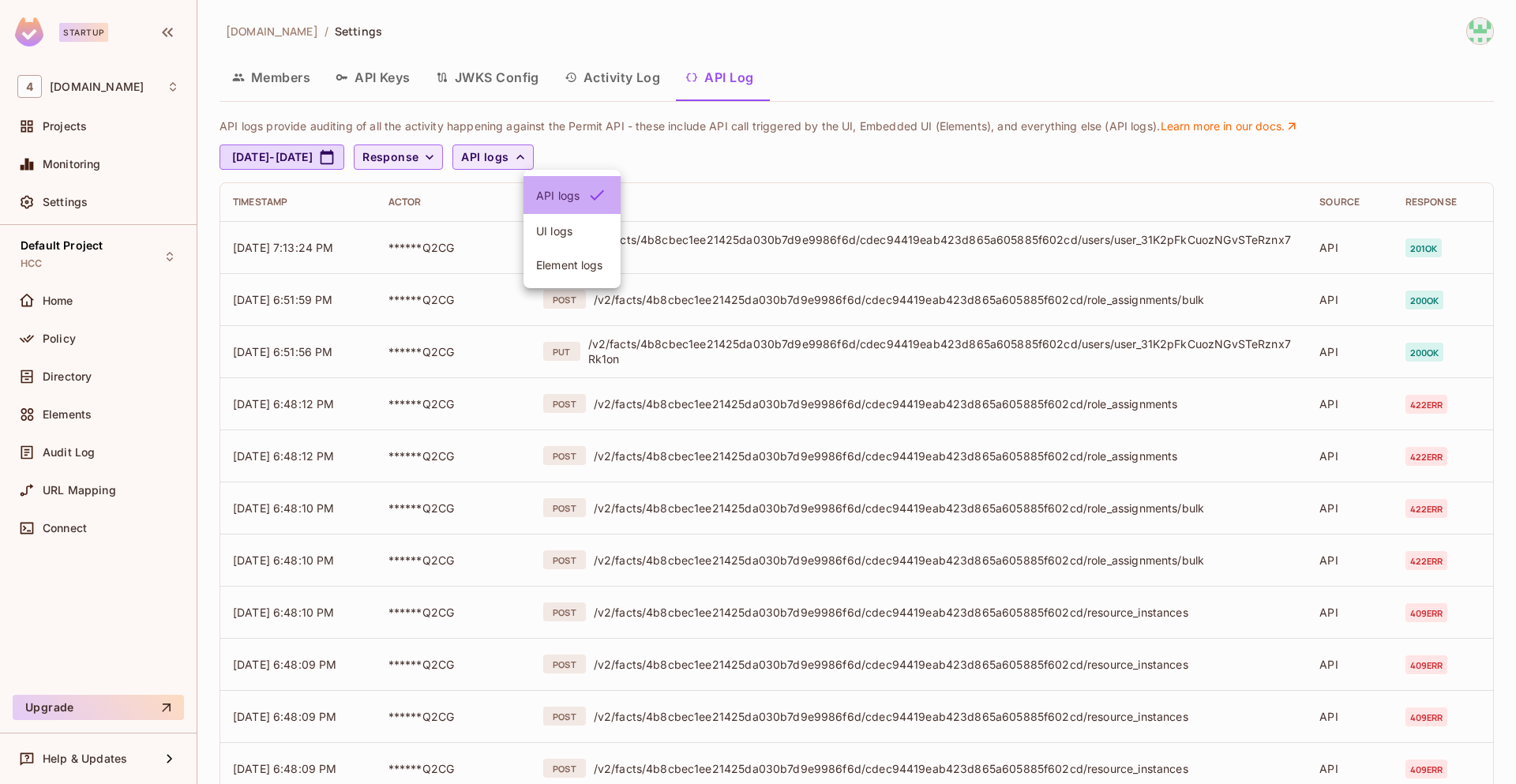
click at [586, 201] on div at bounding box center [593, 194] width 28 height 19
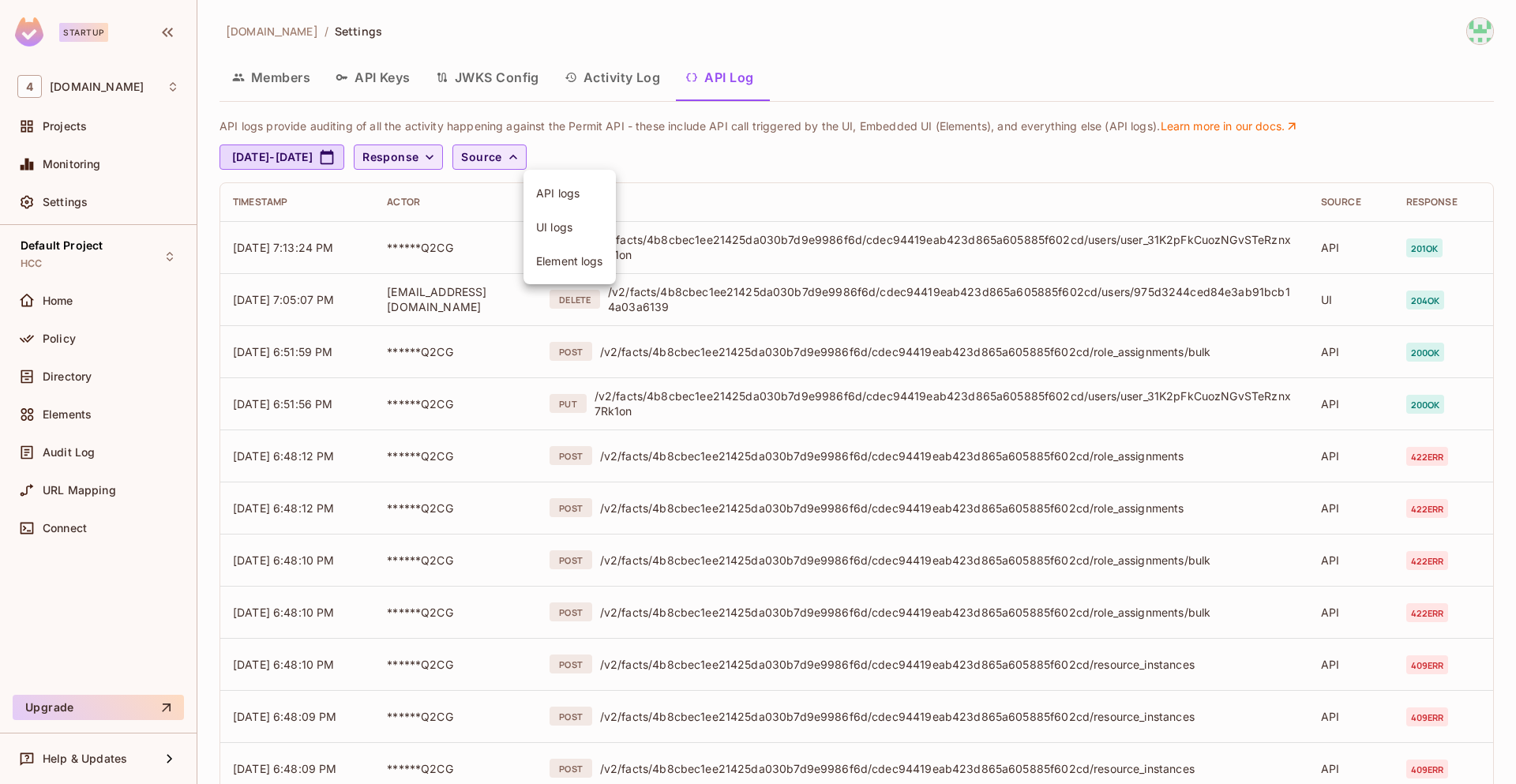
click at [657, 154] on div at bounding box center [758, 392] width 1516 height 784
click at [120, 92] on div "4 [DOMAIN_NAME]" at bounding box center [98, 86] width 161 height 23
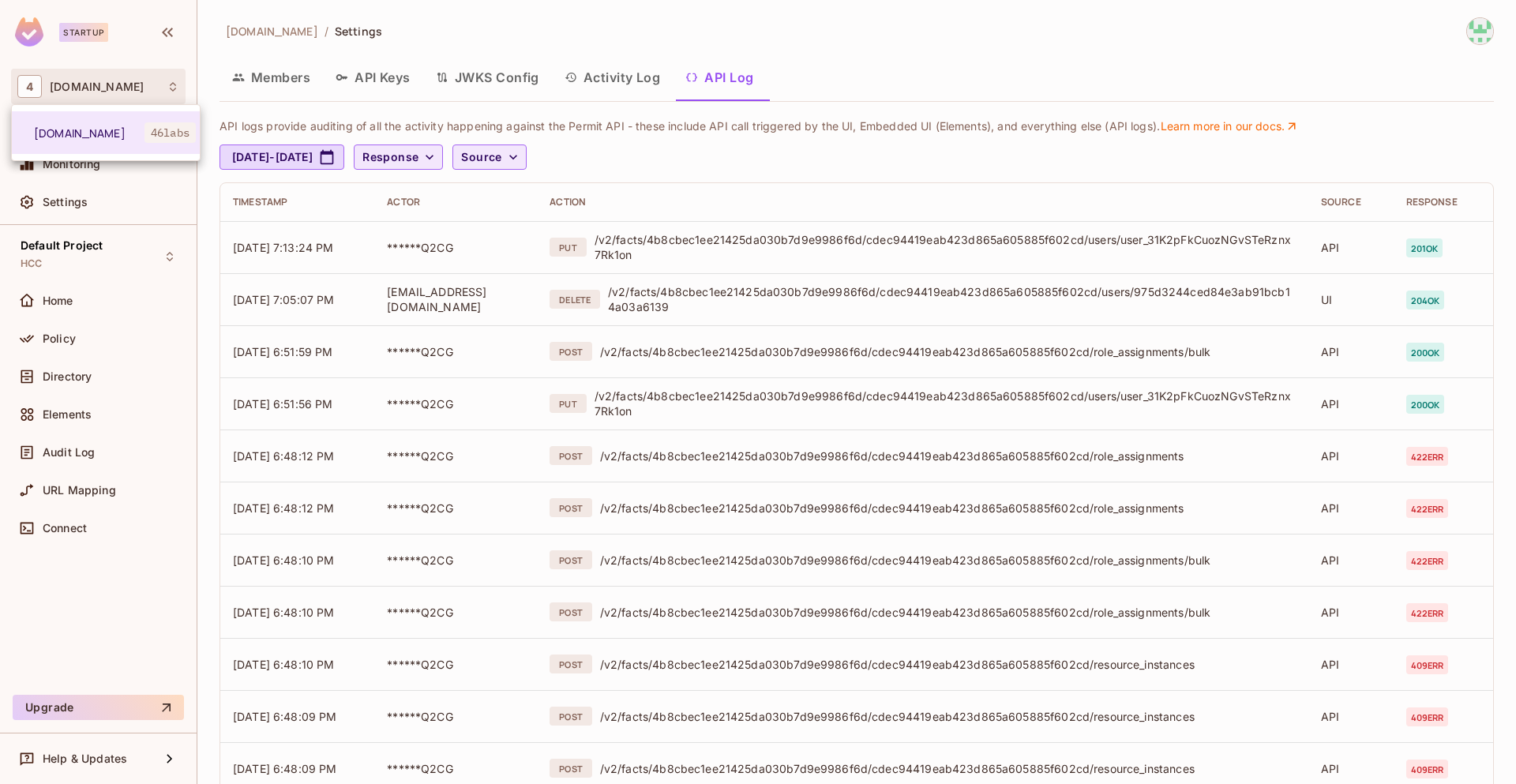
click at [481, 19] on div at bounding box center [758, 392] width 1516 height 784
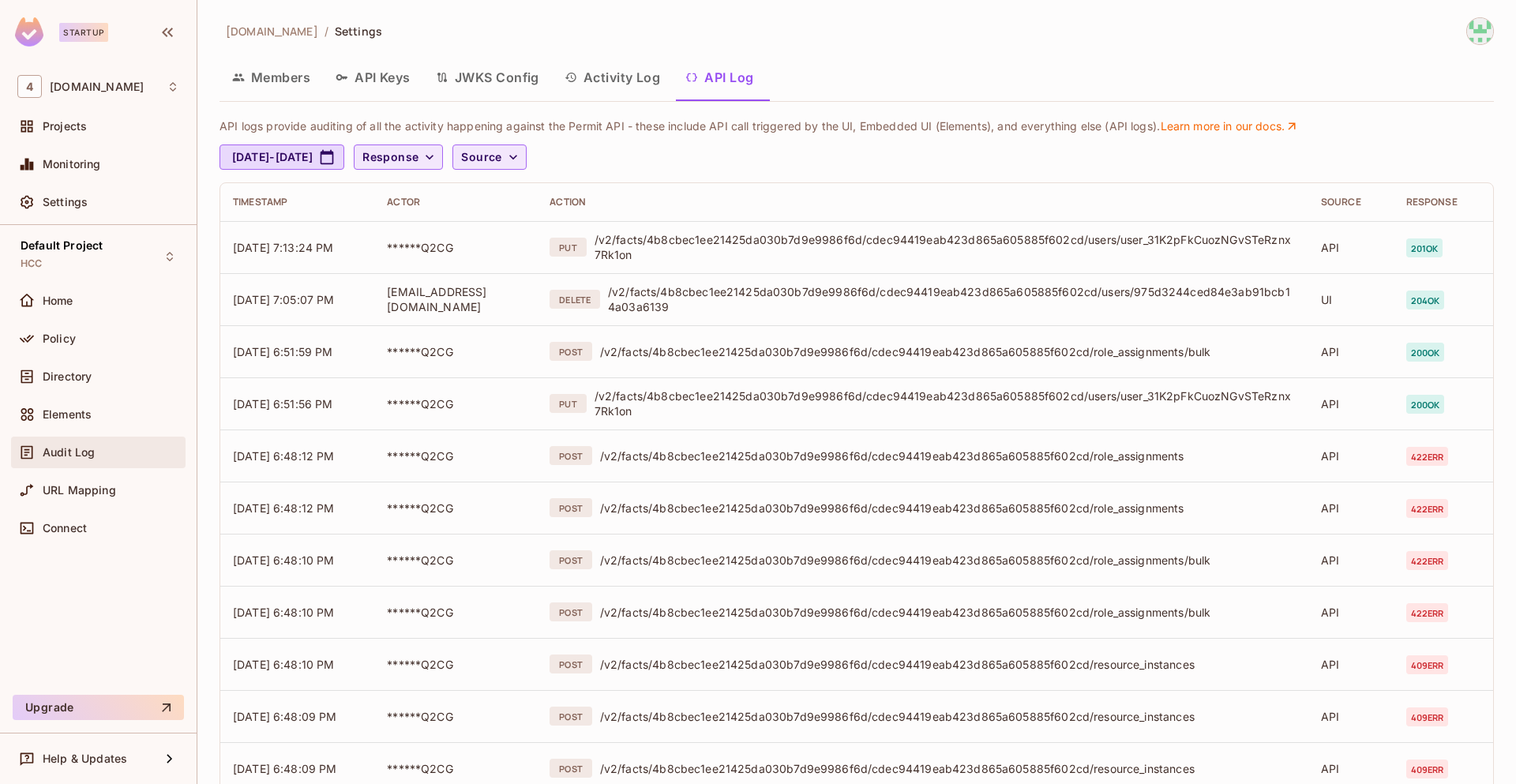
click at [94, 460] on div "Audit Log" at bounding box center [98, 452] width 161 height 19
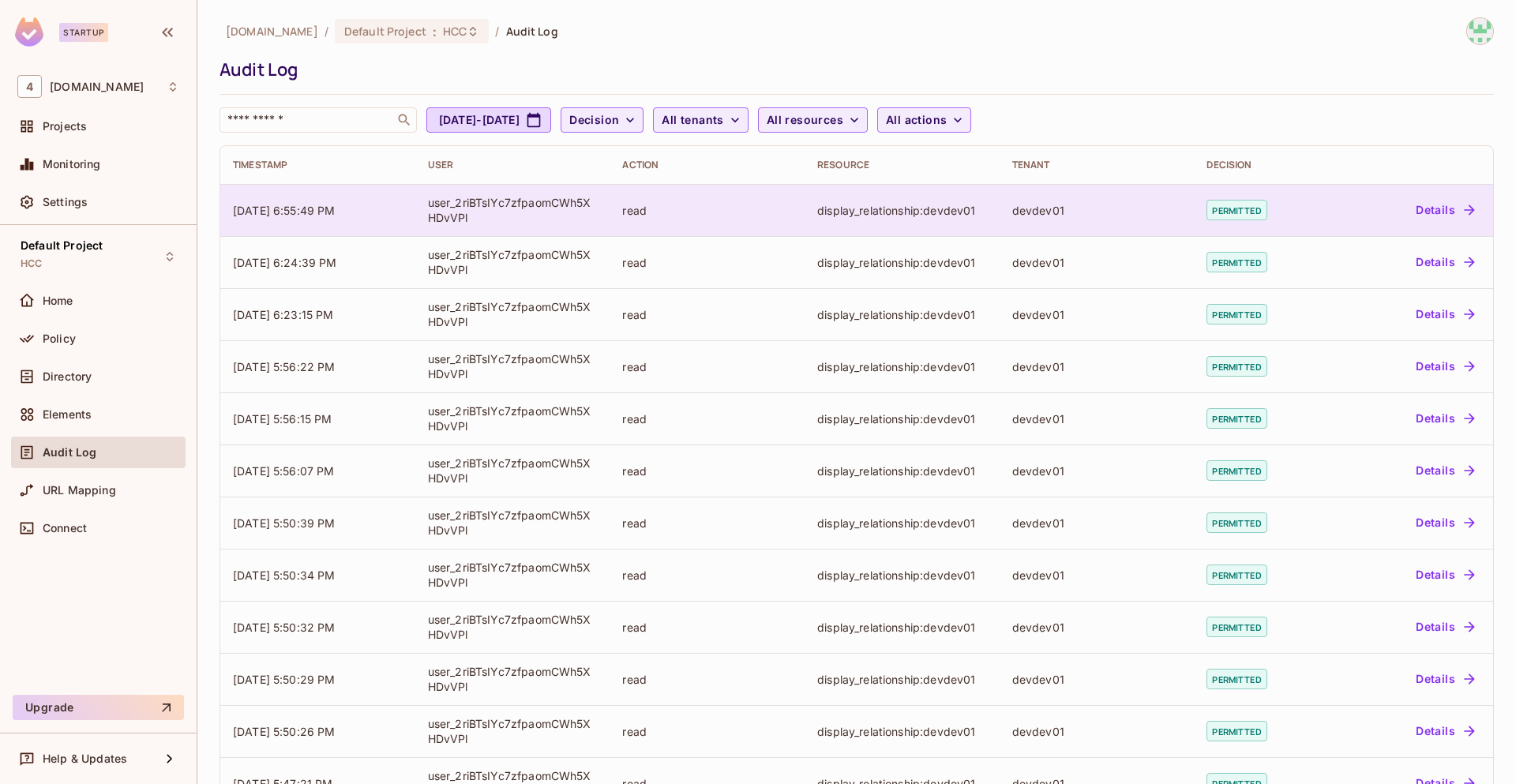
click at [450, 207] on div "user_2riBTsIYc7zfpaomCWh5XHDvVPl" at bounding box center [513, 210] width 170 height 30
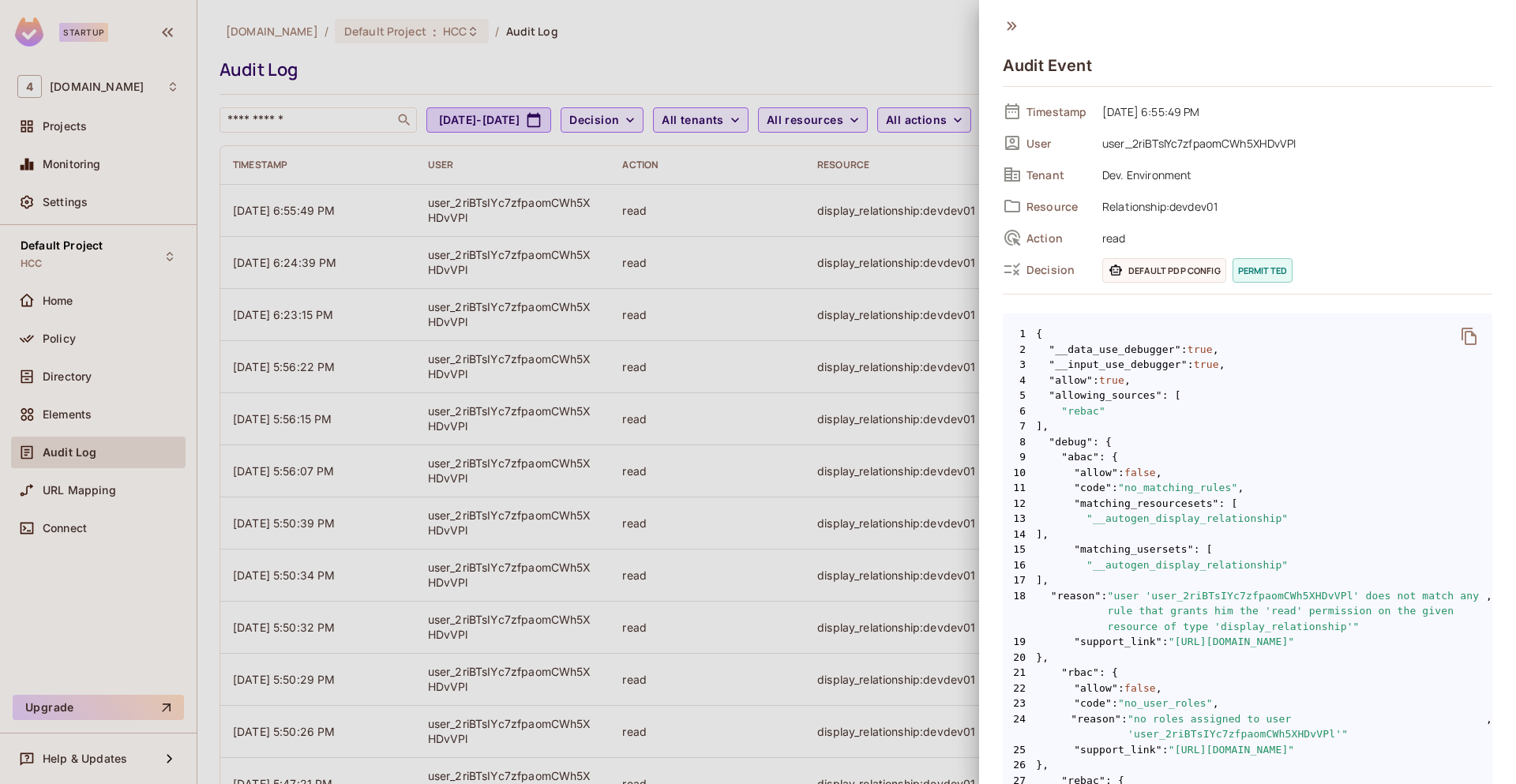
click at [746, 288] on div at bounding box center [758, 392] width 1516 height 784
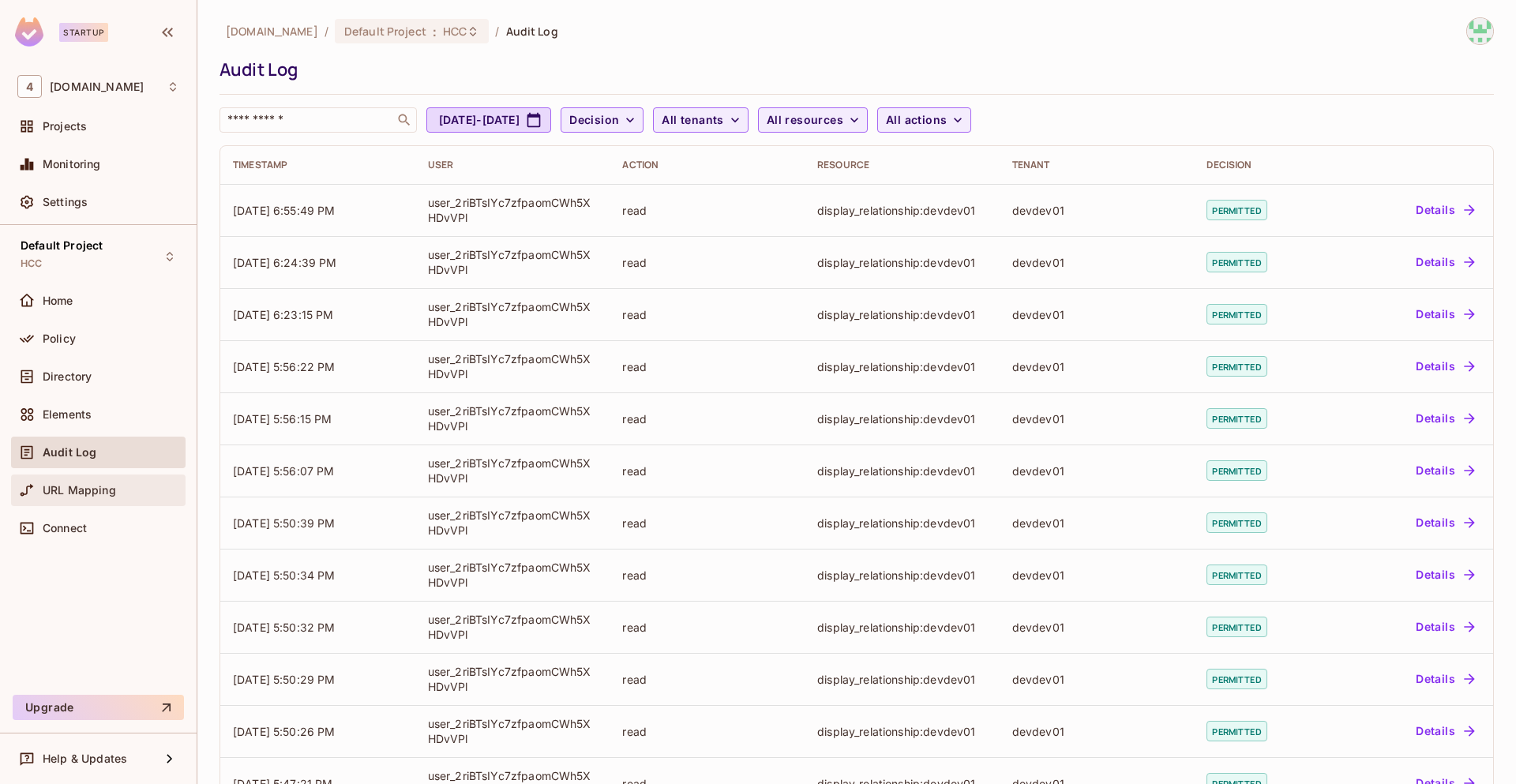
click at [95, 490] on span "URL Mapping" at bounding box center [79, 491] width 73 height 13
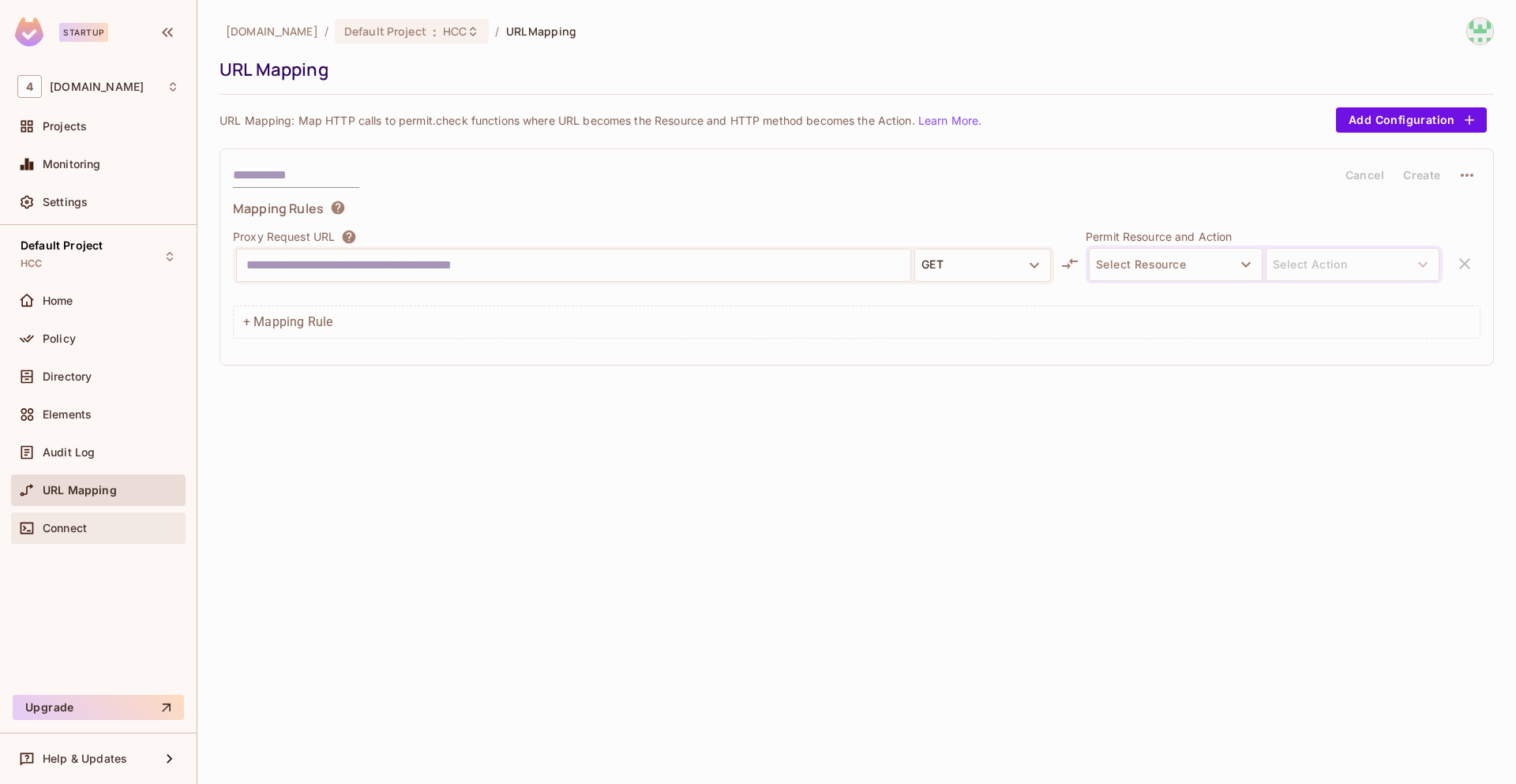
click at [109, 530] on div "Connect" at bounding box center [110, 528] width 137 height 13
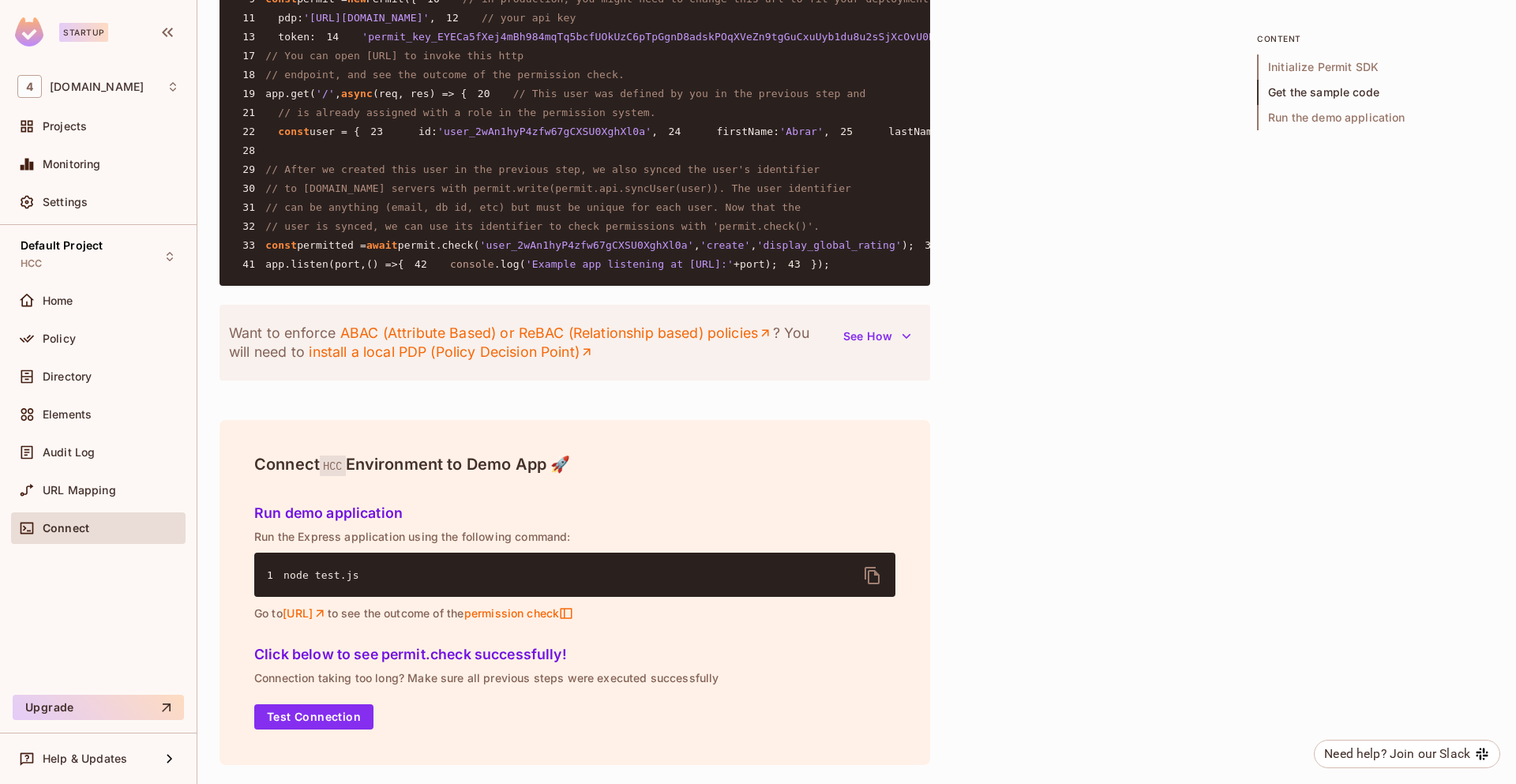
scroll to position [1827, 0]
click at [327, 612] on link "[URL]" at bounding box center [304, 613] width 45 height 14
click at [315, 723] on button "Test Connection" at bounding box center [314, 717] width 119 height 26
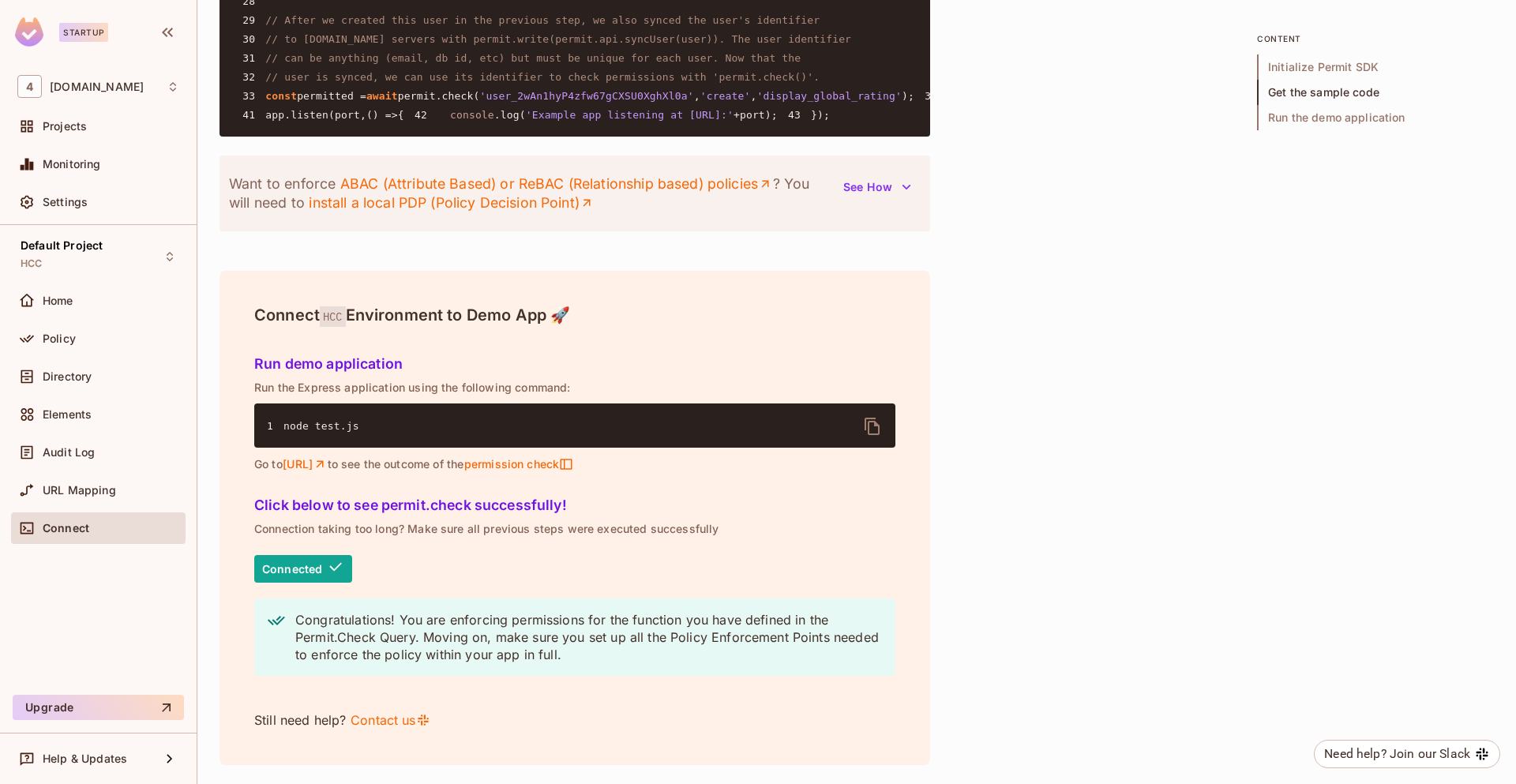
scroll to position [1975, 0]
click at [311, 563] on p "Connected" at bounding box center [292, 569] width 60 height 13
click at [243, 495] on div "Connect HCC Environment to Demo App 🚀 Run demo application Run the Express appl…" at bounding box center [574, 517] width 711 height 494
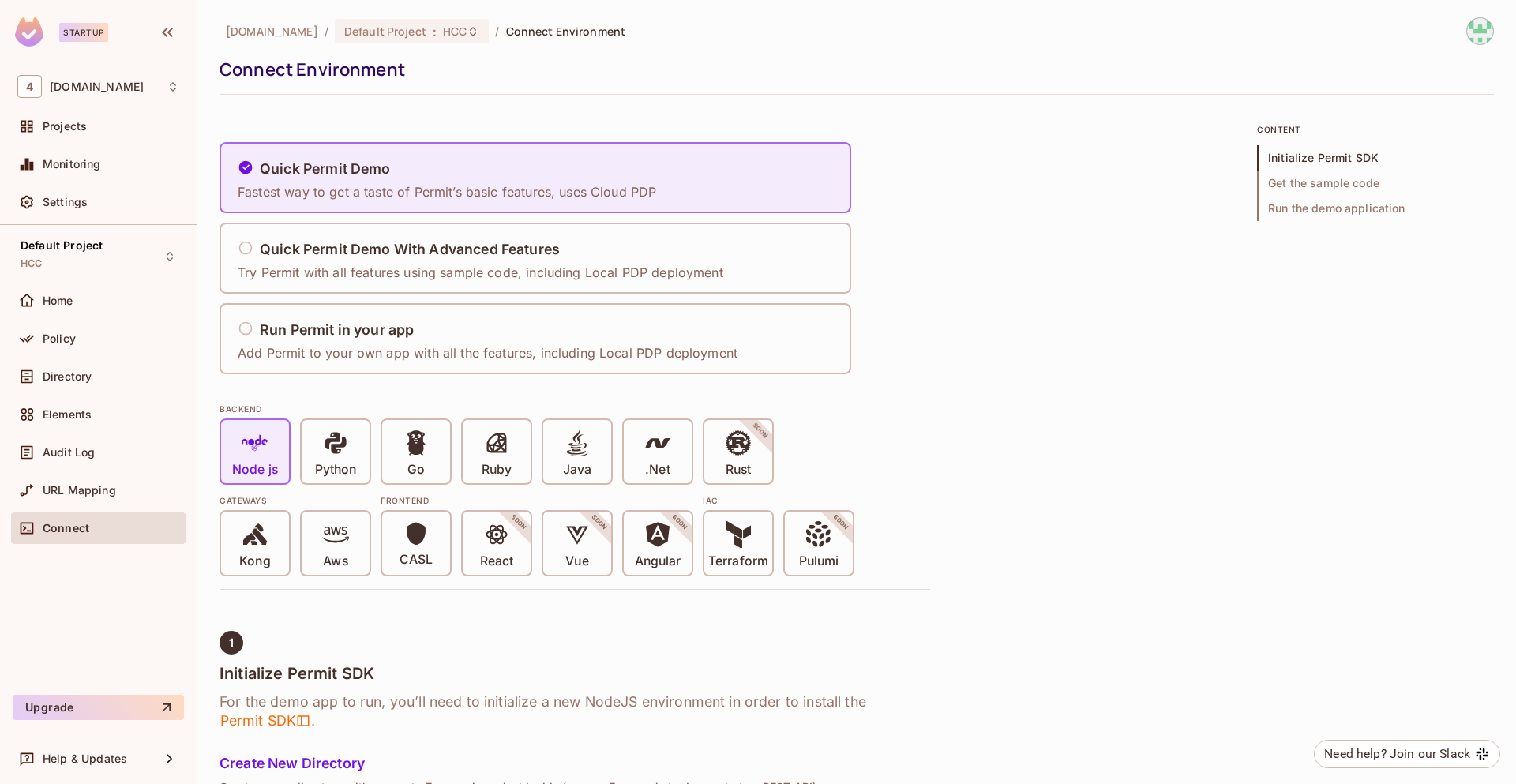
scroll to position [4, 0]
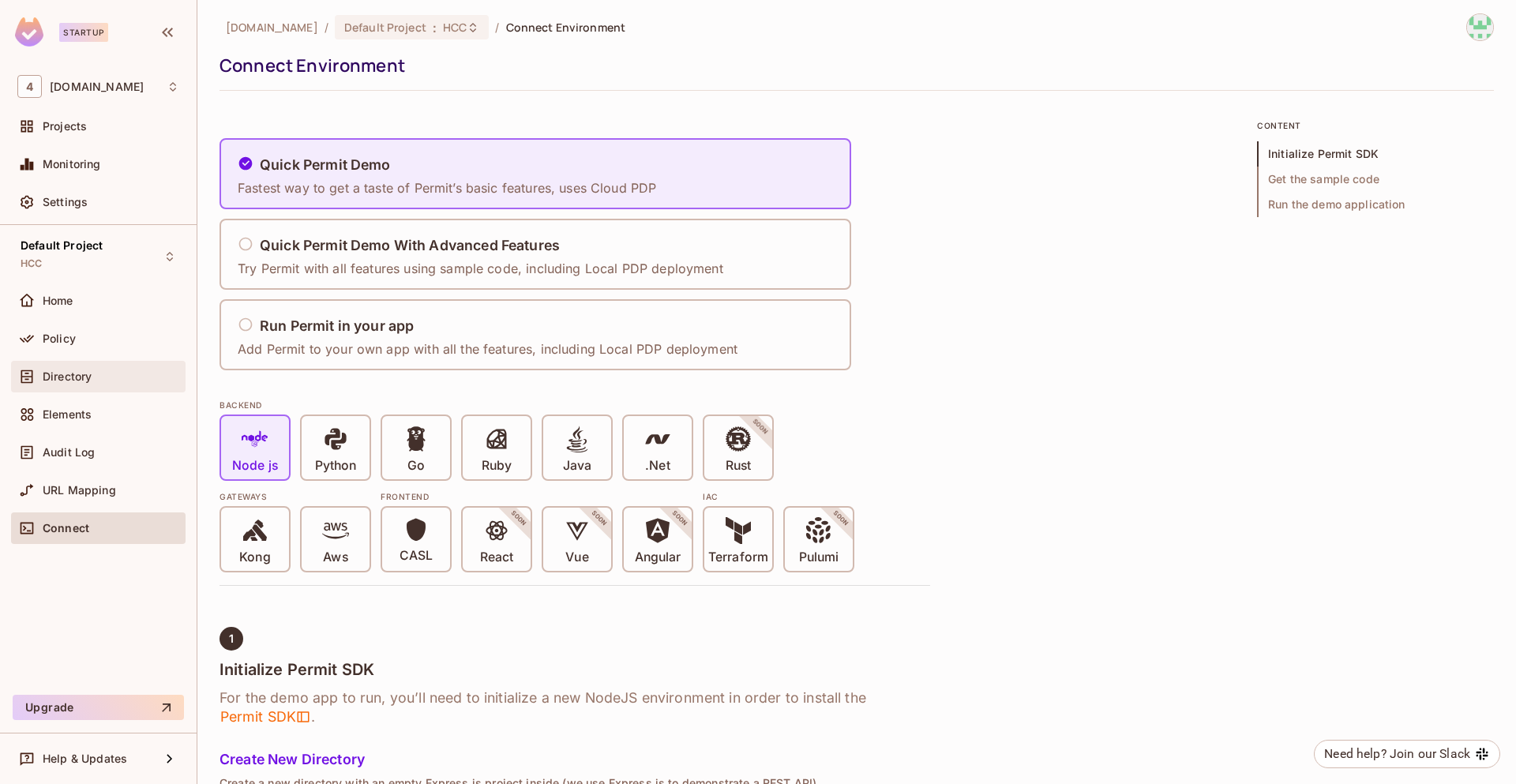
click at [74, 376] on span "Directory" at bounding box center [66, 377] width 49 height 13
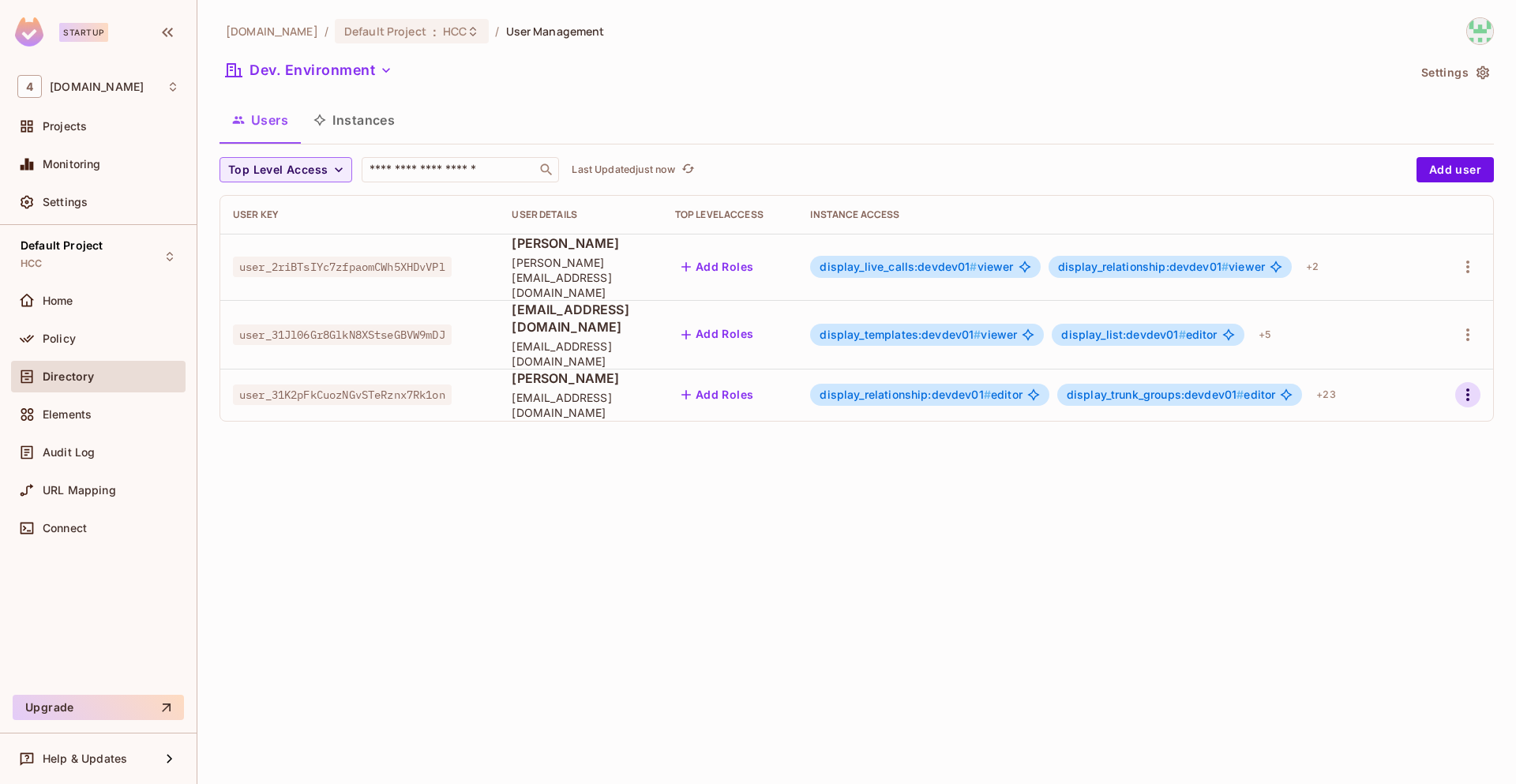
click at [1463, 385] on icon "button" at bounding box center [1467, 394] width 19 height 19
click at [1402, 398] on li "Edit" at bounding box center [1399, 400] width 139 height 35
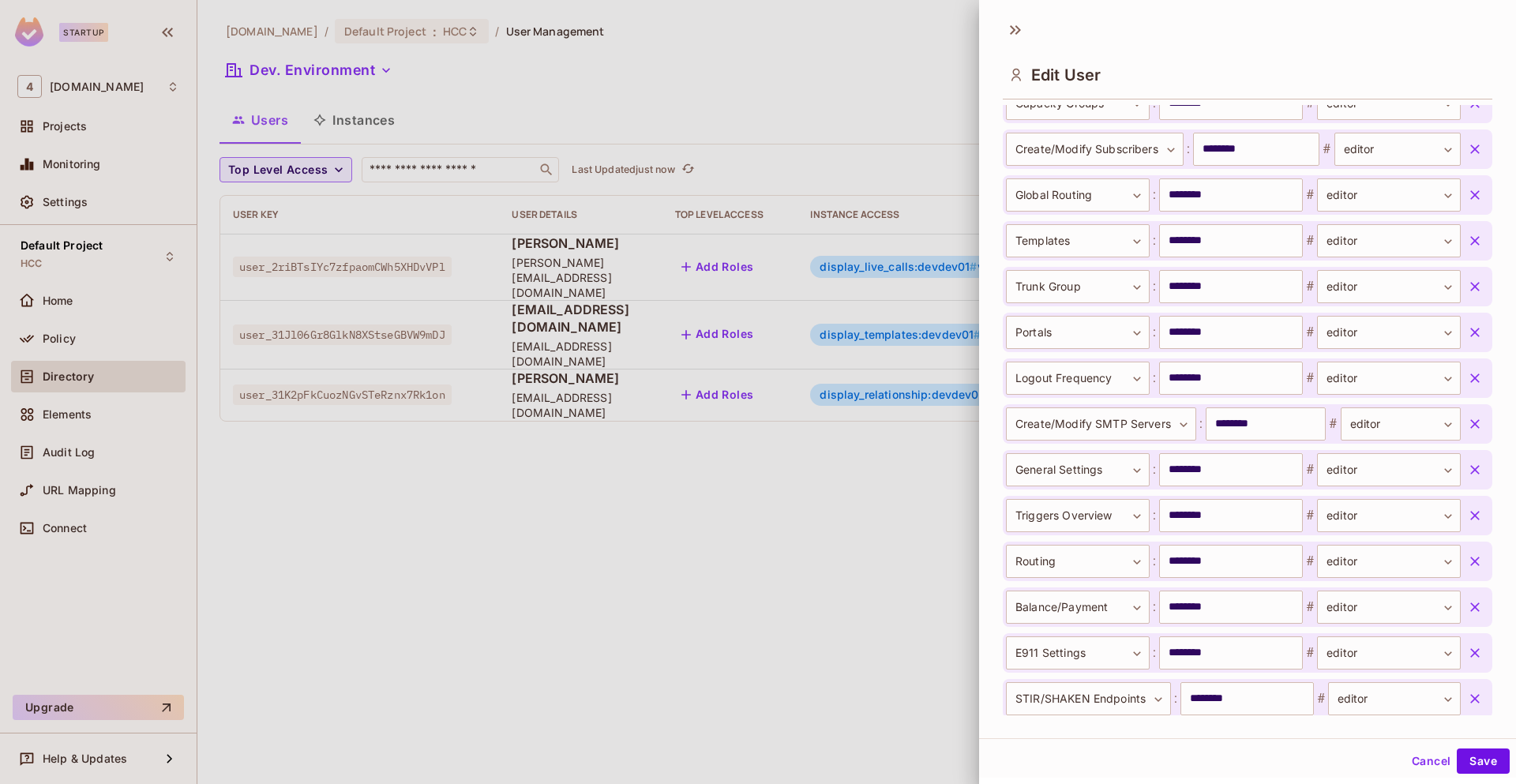
scroll to position [1200, 0]
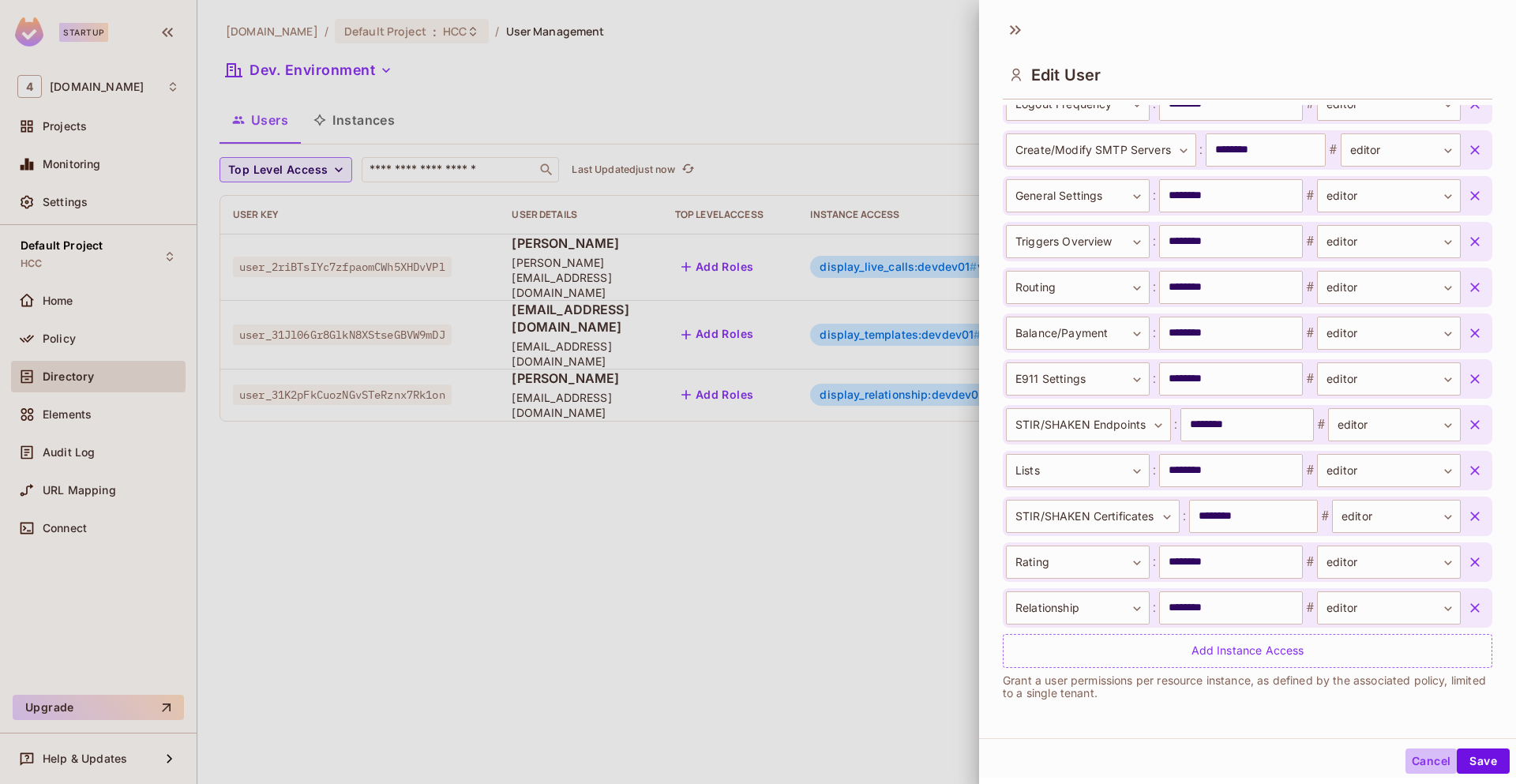
click at [1408, 756] on button "Cancel" at bounding box center [1431, 761] width 51 height 26
